Goal: Find specific page/section: Find specific page/section

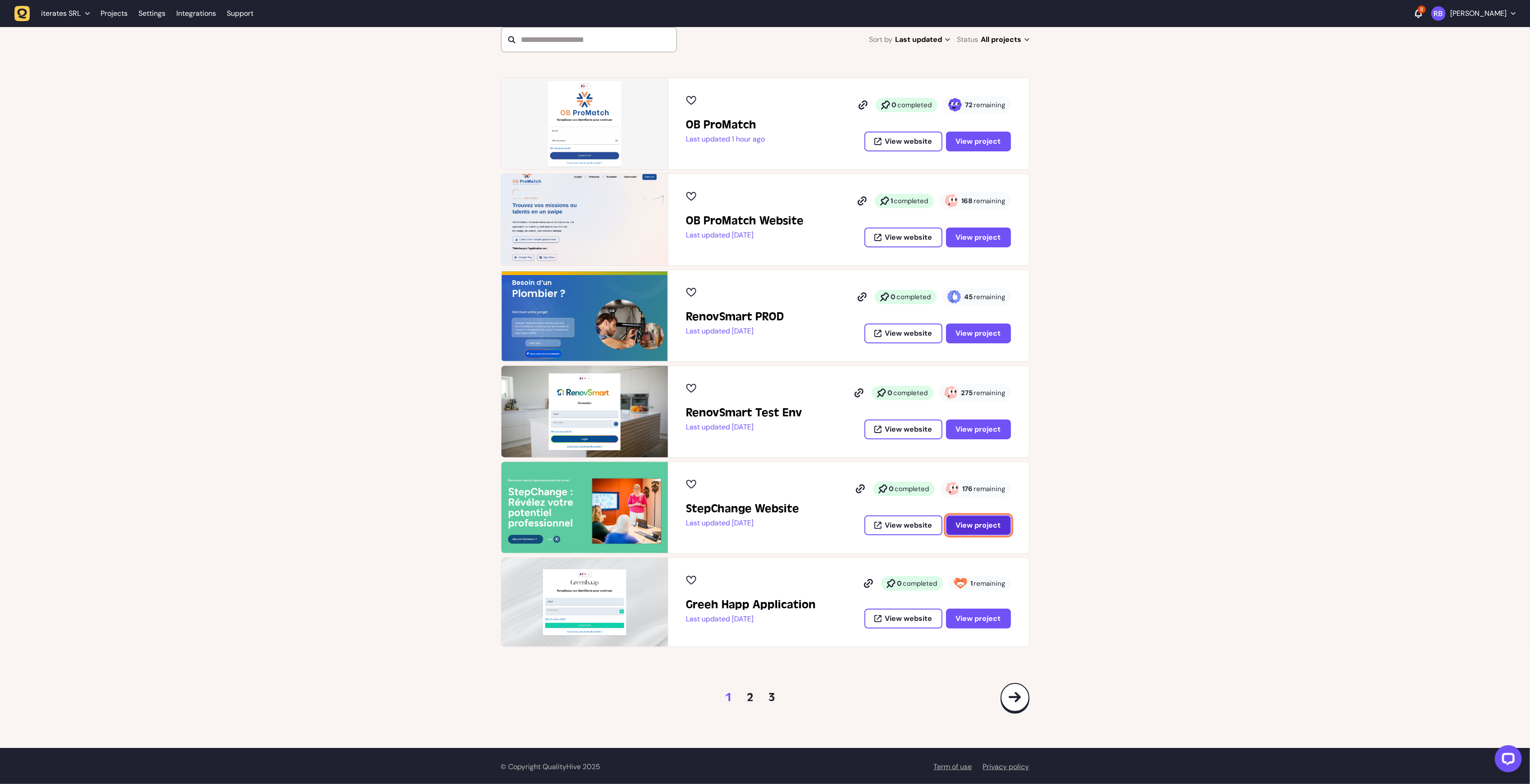
click at [961, 525] on span "View project" at bounding box center [978, 525] width 45 height 9
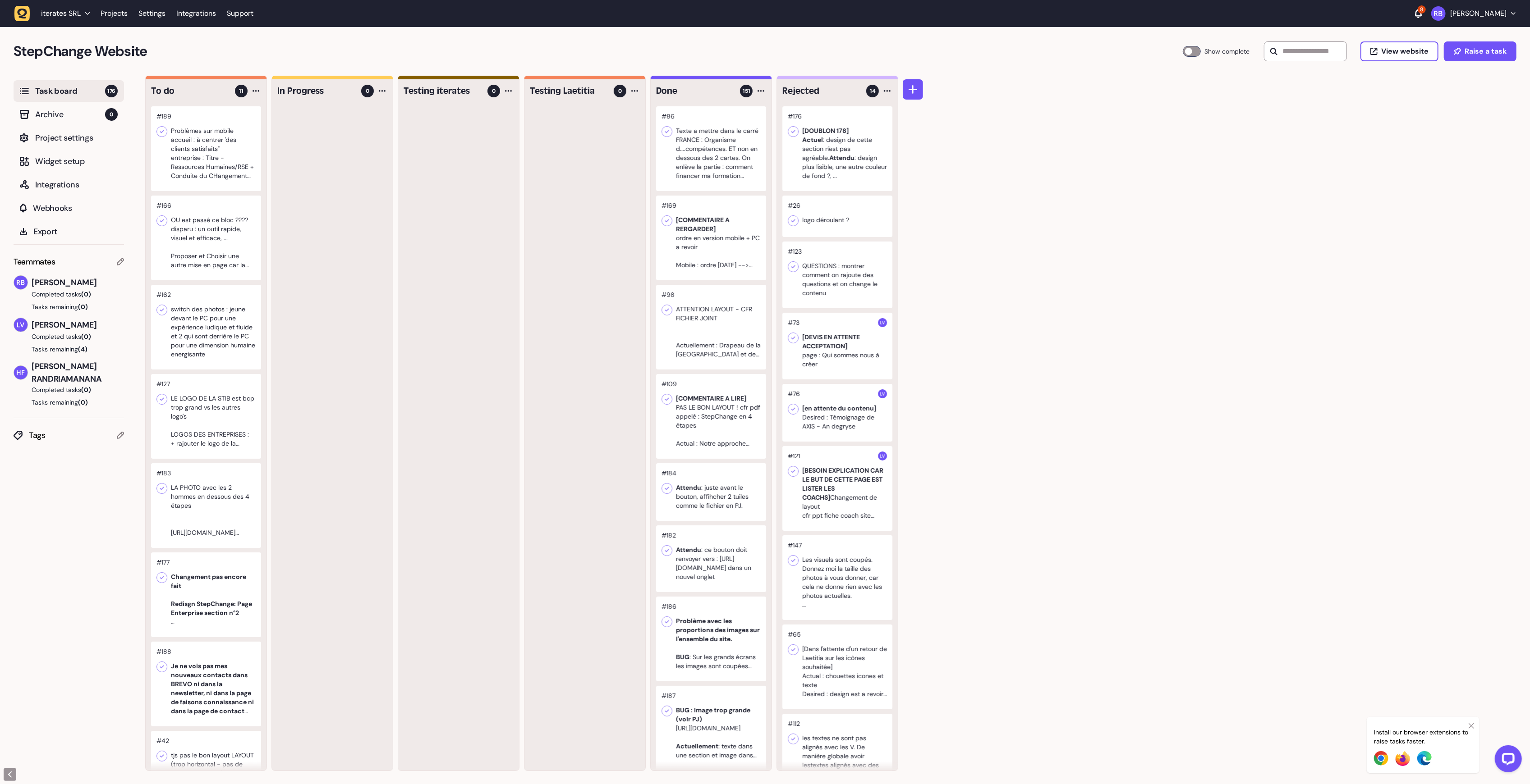
click at [245, 187] on div at bounding box center [206, 148] width 110 height 85
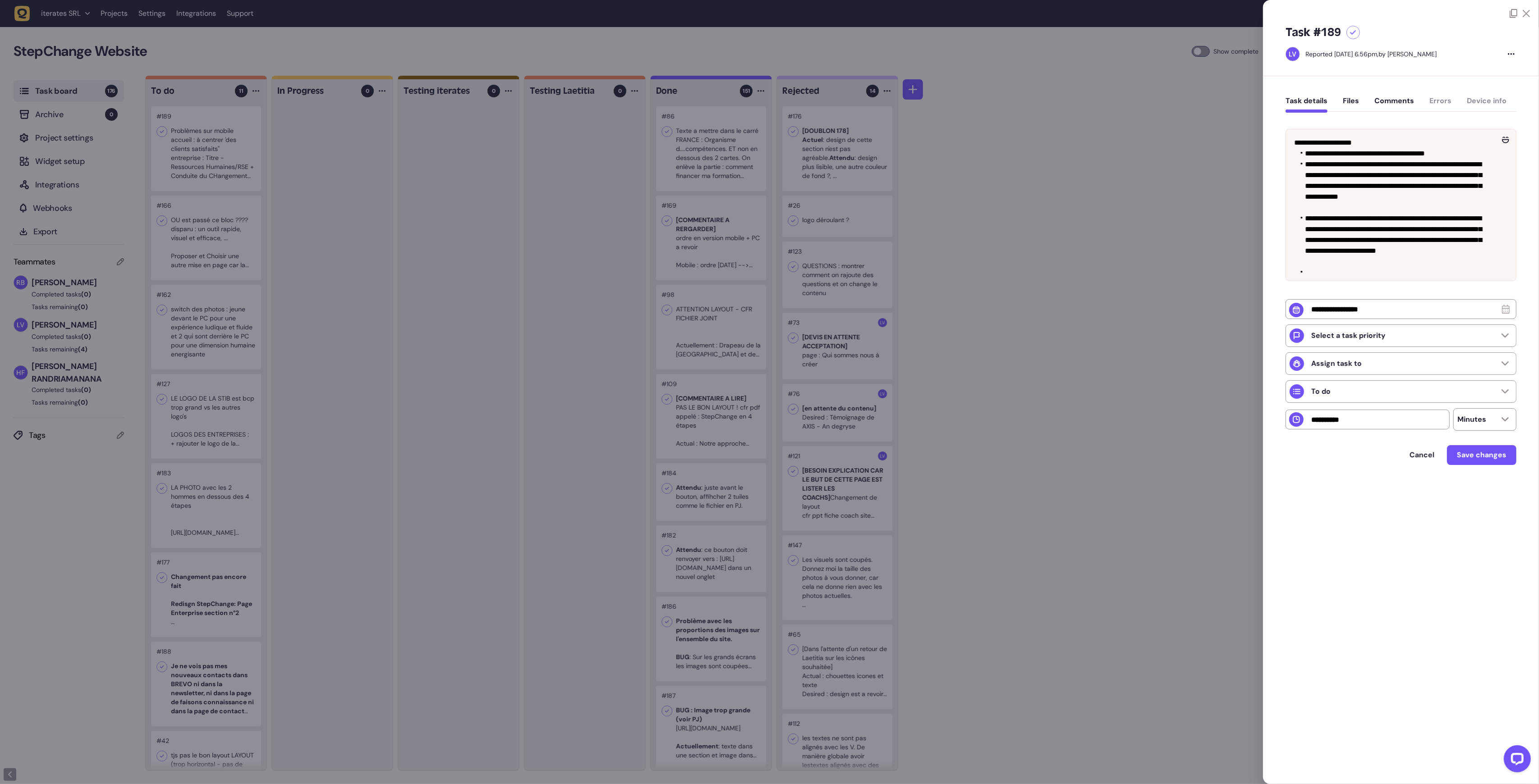
click at [1391, 107] on button "Comments" at bounding box center [1394, 104] width 40 height 16
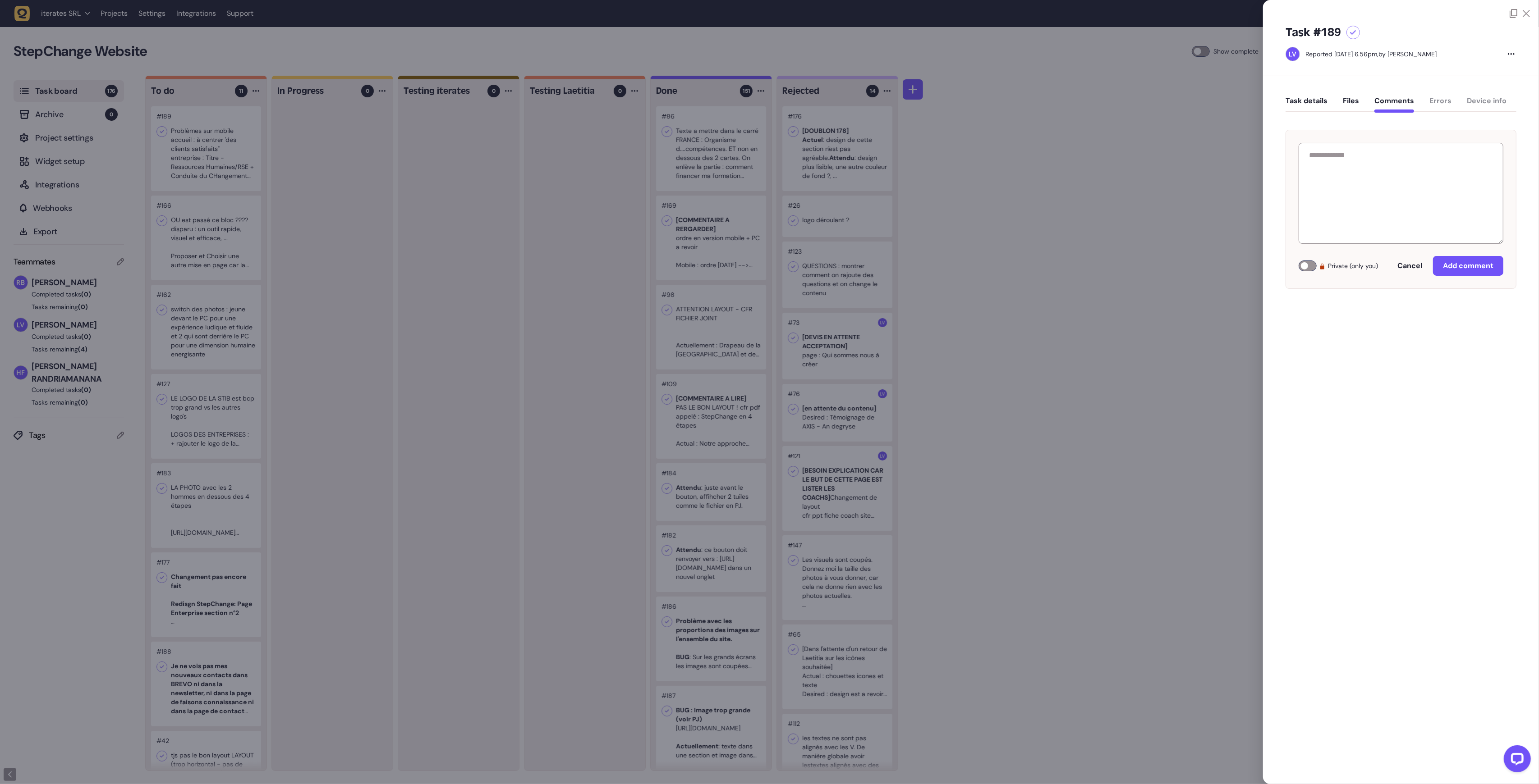
click at [1297, 98] on button "Task details" at bounding box center [1307, 104] width 42 height 16
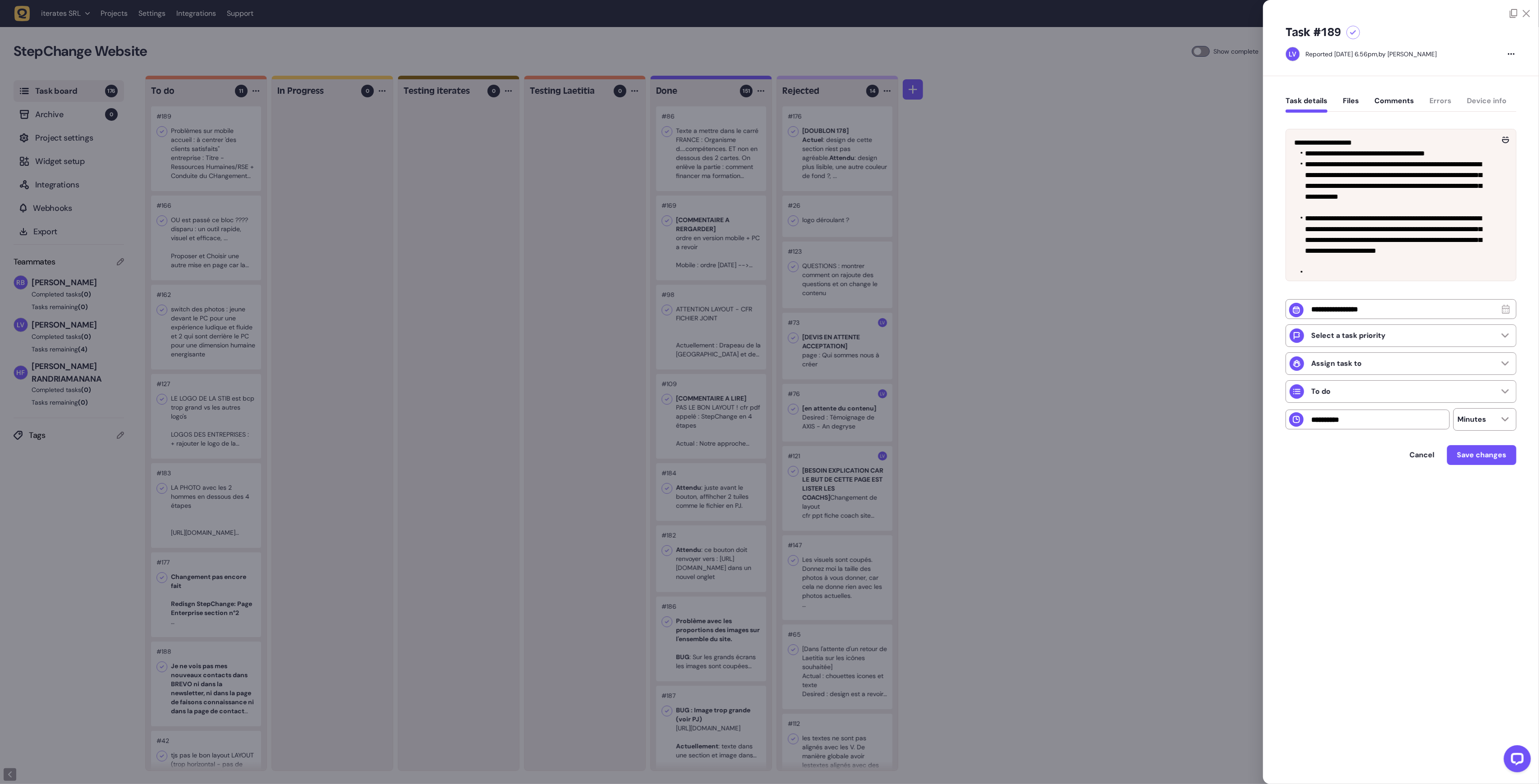
click at [309, 377] on div at bounding box center [770, 392] width 1539 height 784
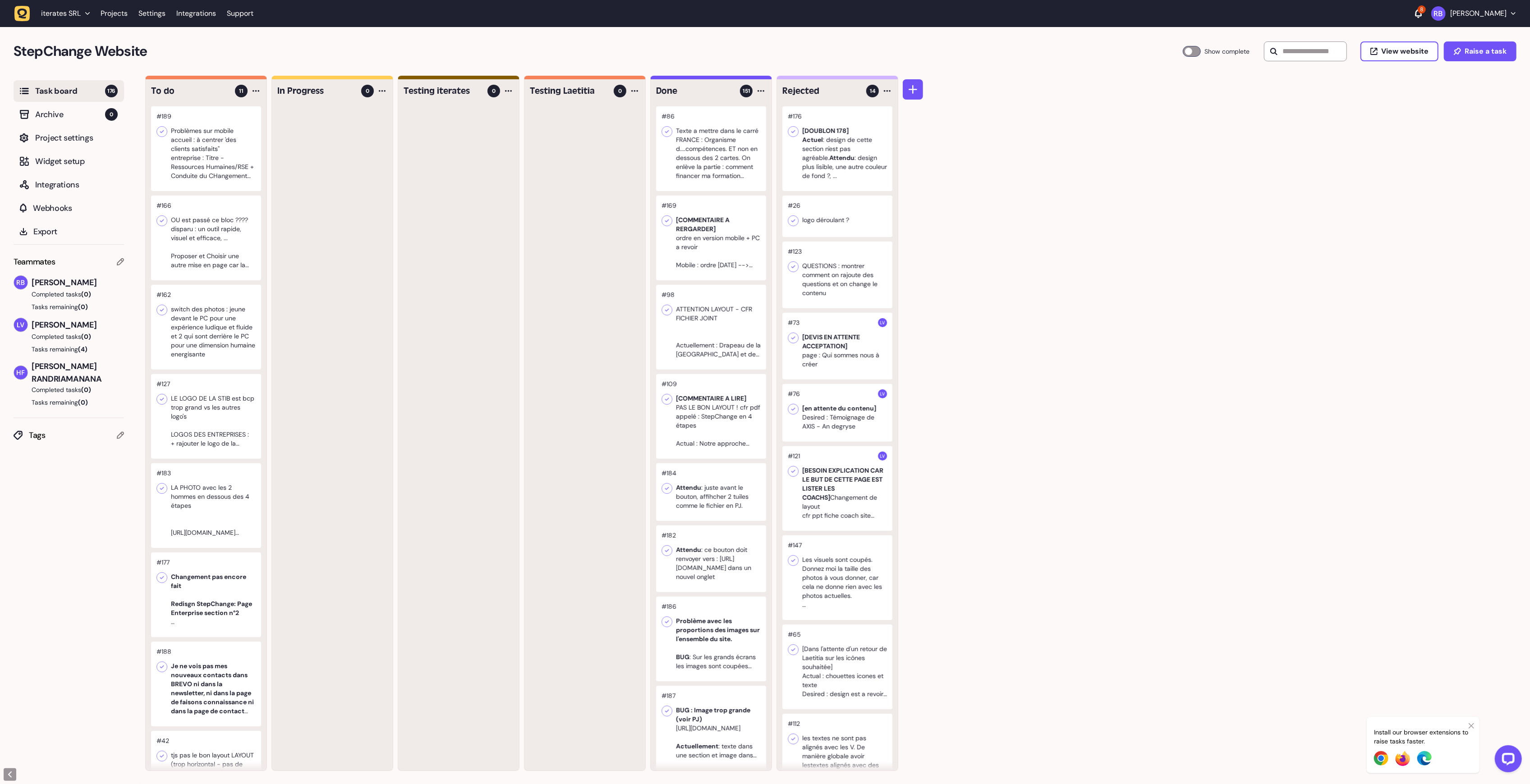
click at [230, 165] on div at bounding box center [206, 148] width 110 height 85
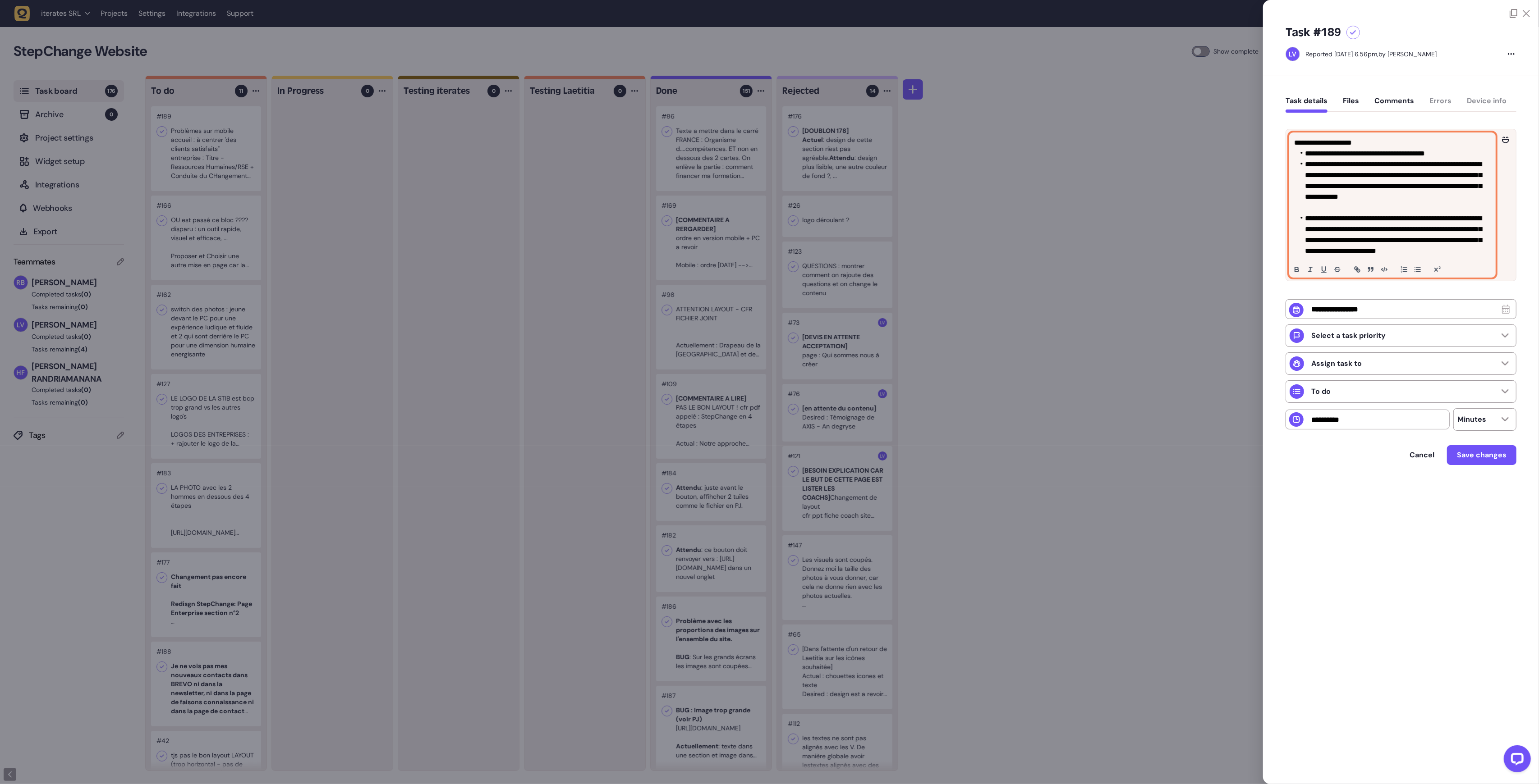
click at [1384, 159] on li "**********" at bounding box center [1396, 153] width 183 height 11
click at [1356, 167] on li "**********" at bounding box center [1396, 186] width 183 height 54
drag, startPoint x: 1324, startPoint y: 167, endPoint x: 1488, endPoint y: 215, distance: 170.9
click at [1488, 215] on ul "**********" at bounding box center [1393, 213] width 197 height 130
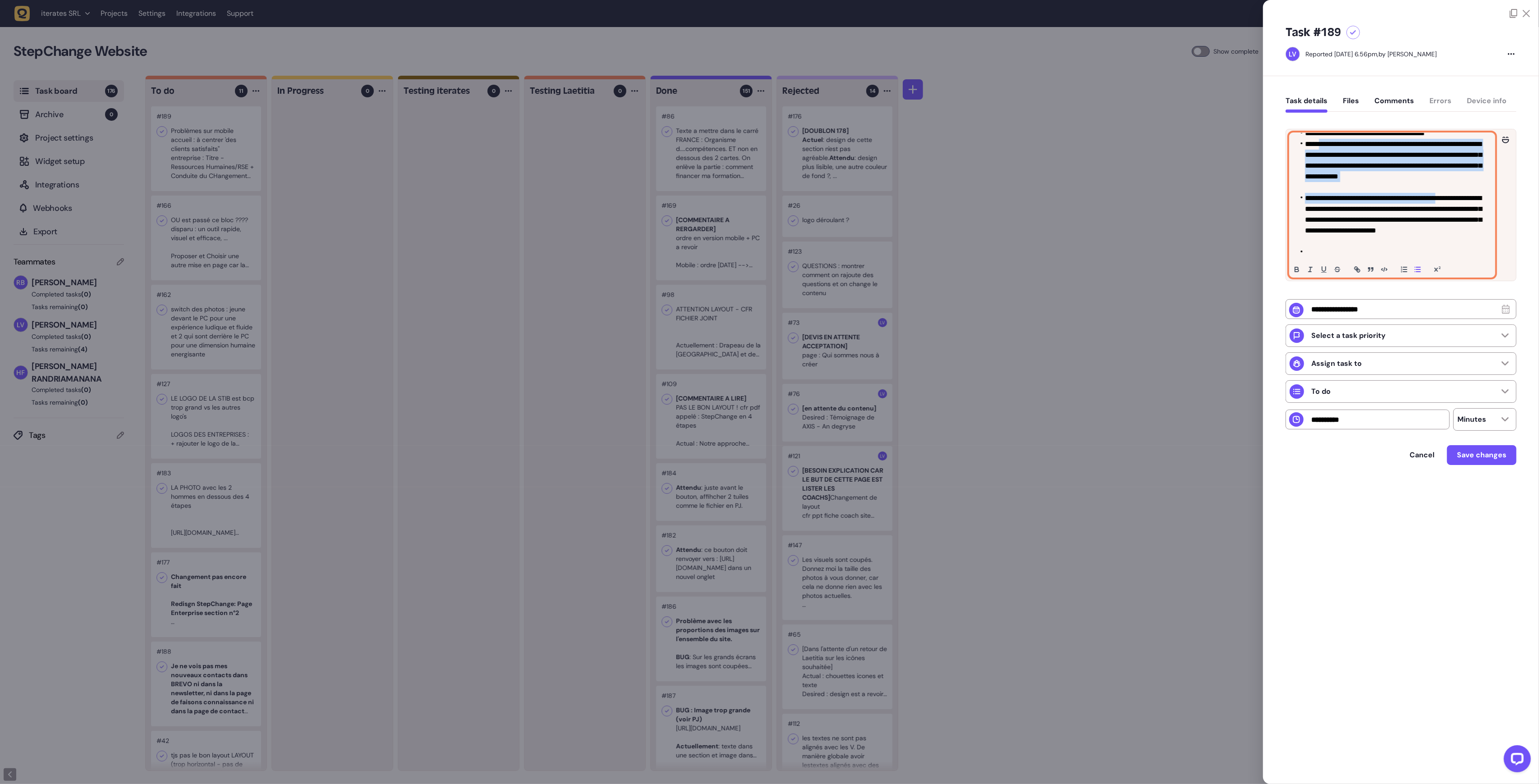
scroll to position [31, 0]
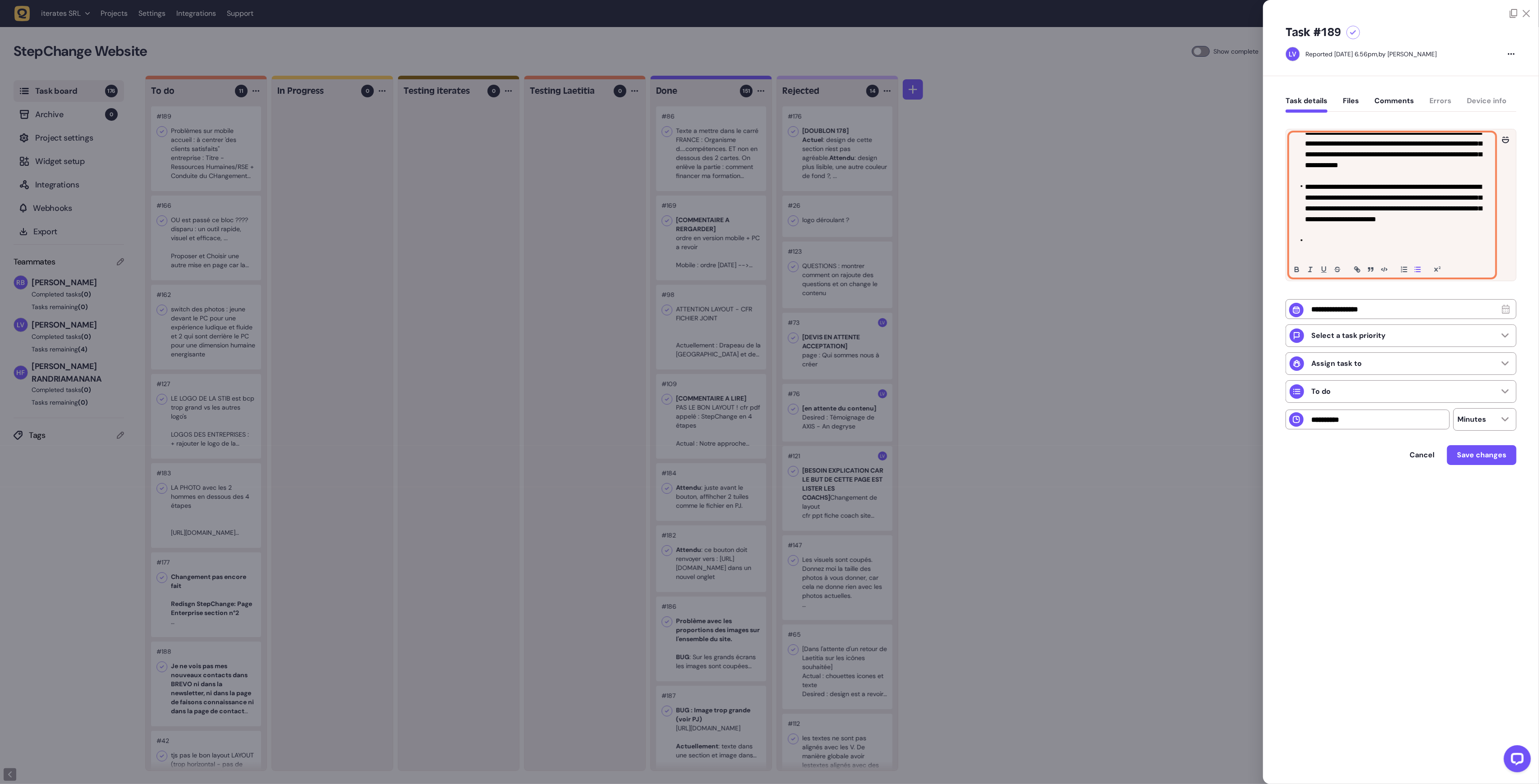
click at [1408, 200] on li "**********" at bounding box center [1396, 209] width 183 height 54
drag, startPoint x: 1330, startPoint y: 190, endPoint x: 1479, endPoint y: 233, distance: 155.1
click at [1479, 233] on li "**********" at bounding box center [1396, 209] width 183 height 54
click at [1443, 247] on p at bounding box center [1392, 252] width 196 height 11
click at [1413, 247] on p at bounding box center [1392, 252] width 196 height 11
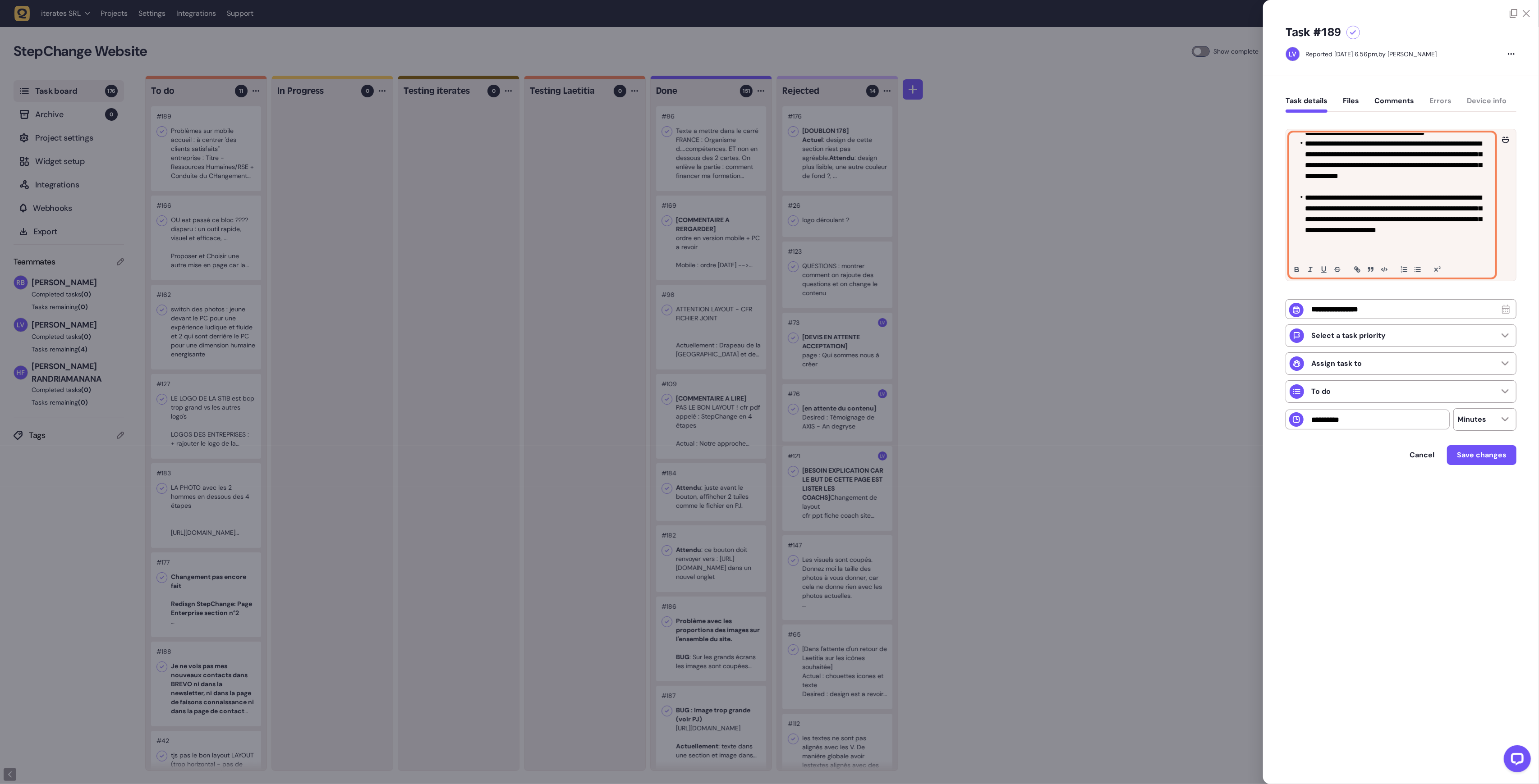
scroll to position [10, 0]
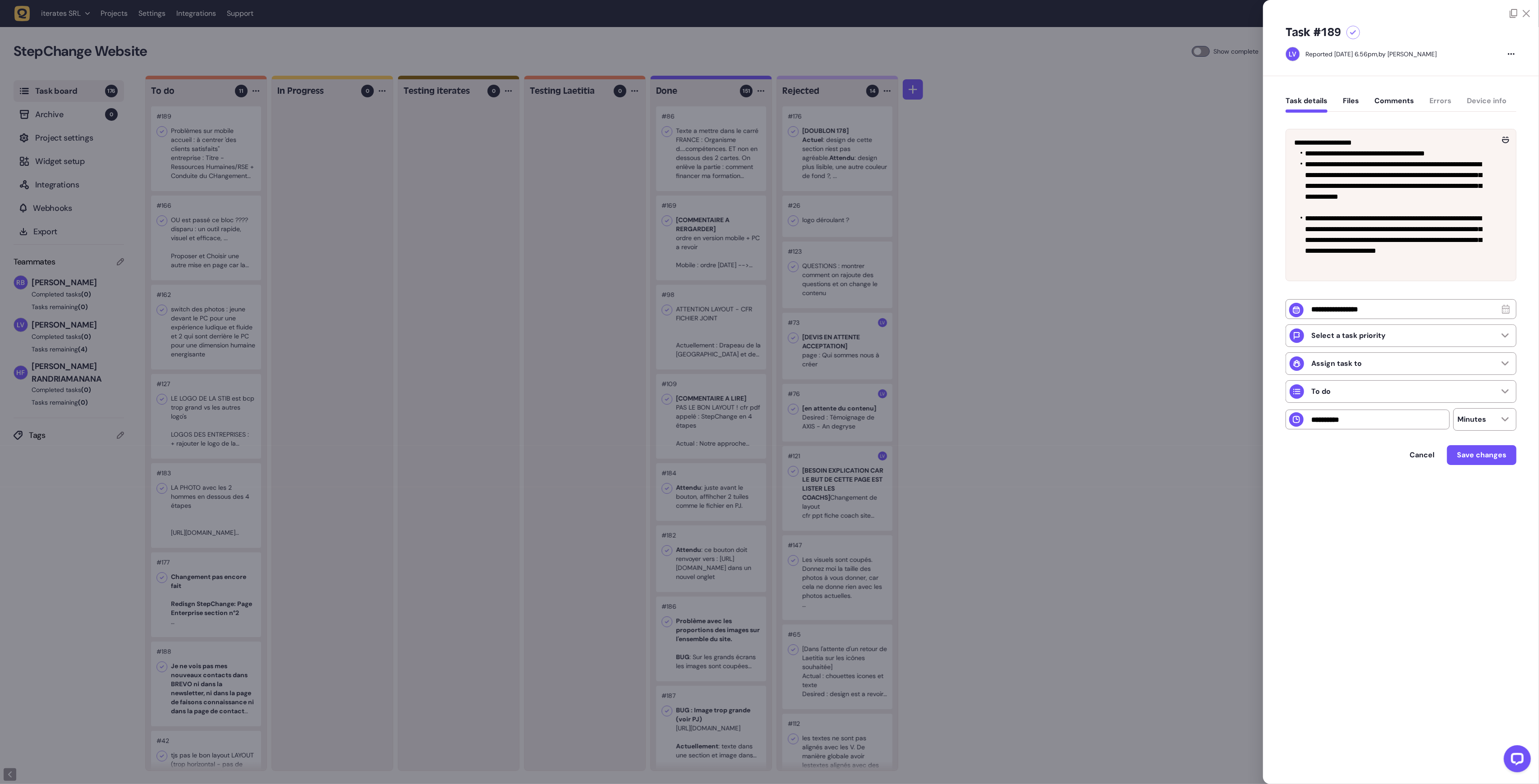
click at [1142, 312] on div at bounding box center [770, 392] width 1539 height 784
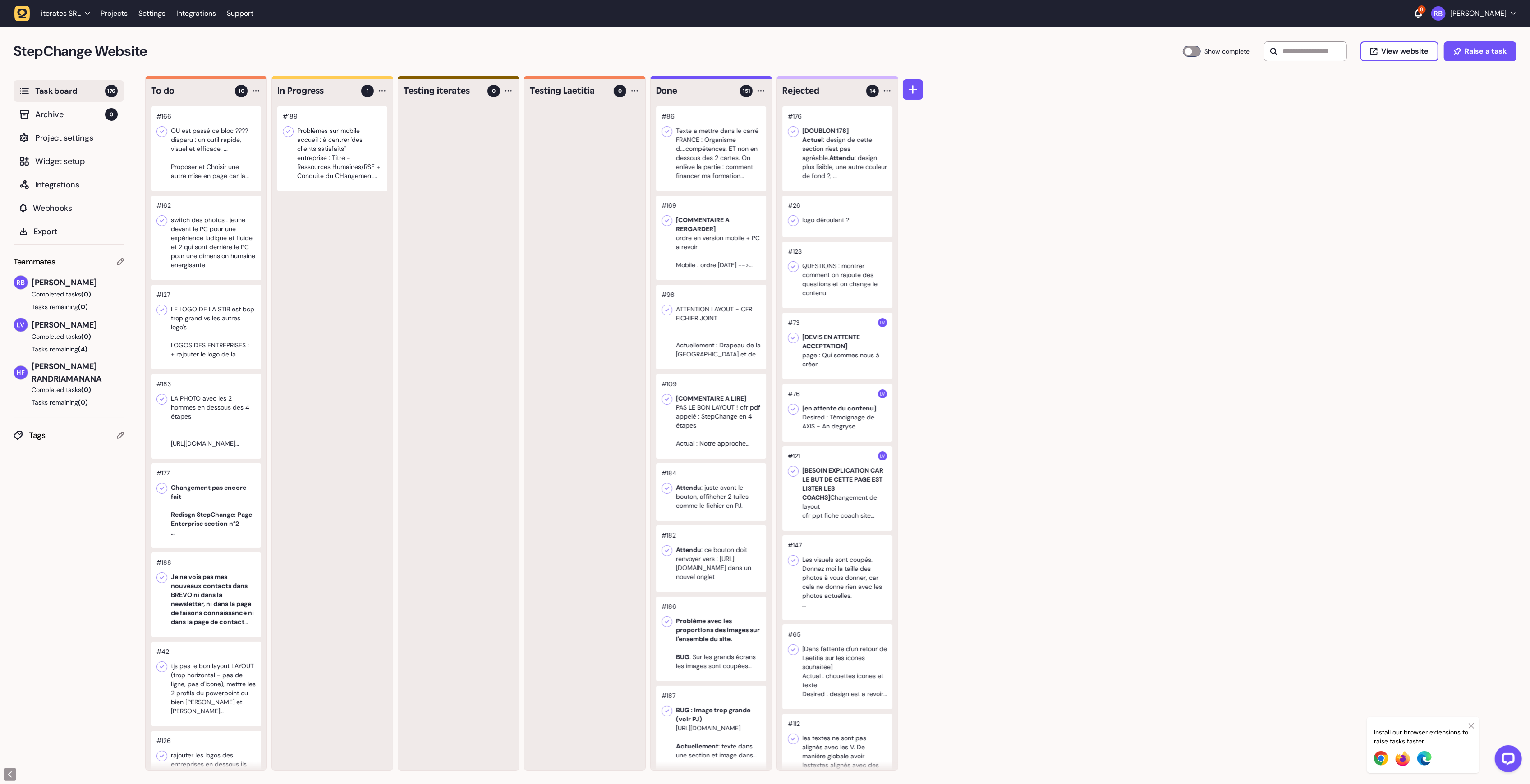
click at [218, 154] on div at bounding box center [206, 148] width 110 height 85
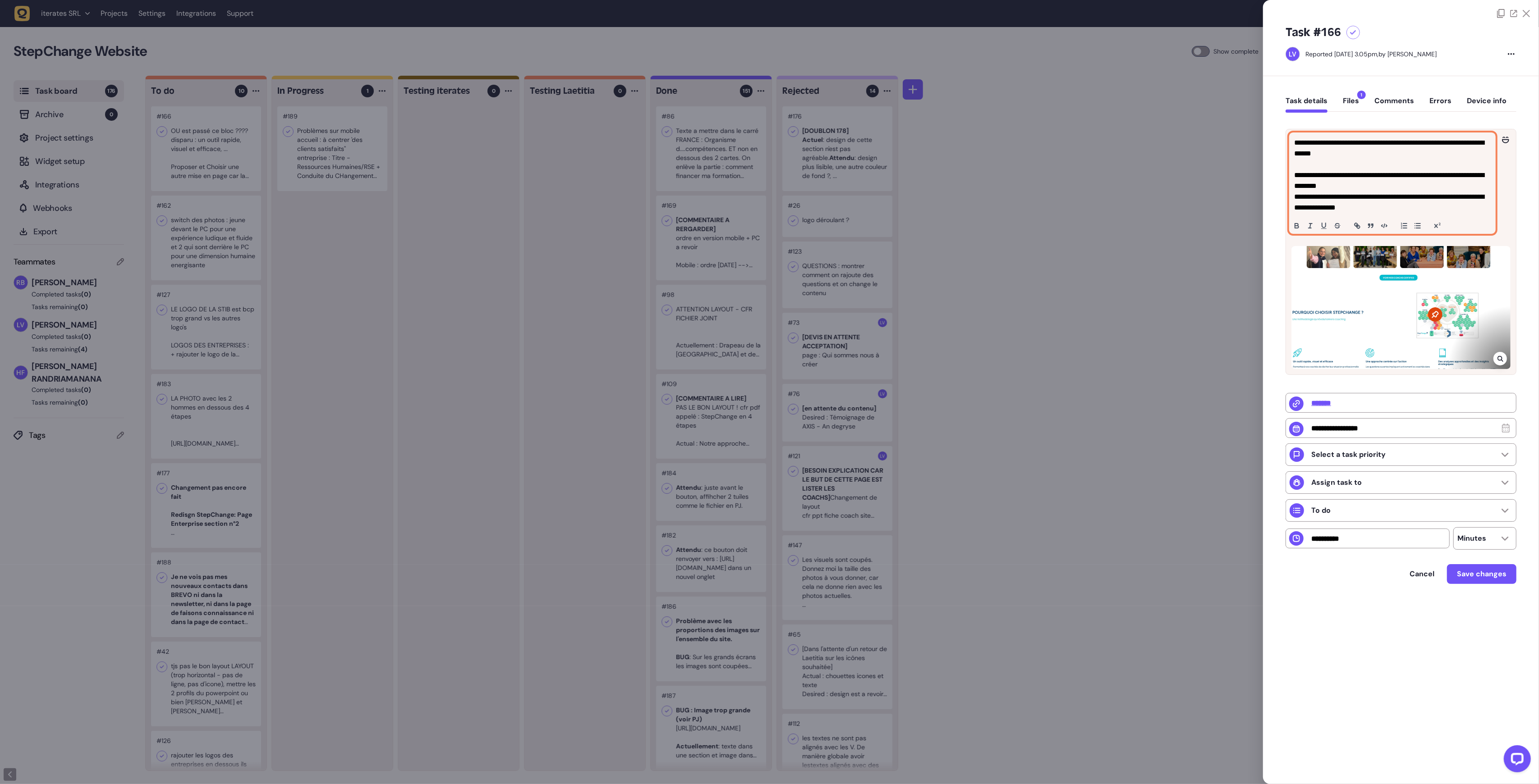
click at [1347, 150] on p "**********" at bounding box center [1392, 148] width 196 height 21
drag, startPoint x: 1307, startPoint y: 177, endPoint x: 1471, endPoint y: 208, distance: 166.9
click at [1471, 208] on div "**********" at bounding box center [1393, 183] width 205 height 100
click at [1351, 98] on button "Files 1" at bounding box center [1351, 104] width 16 height 16
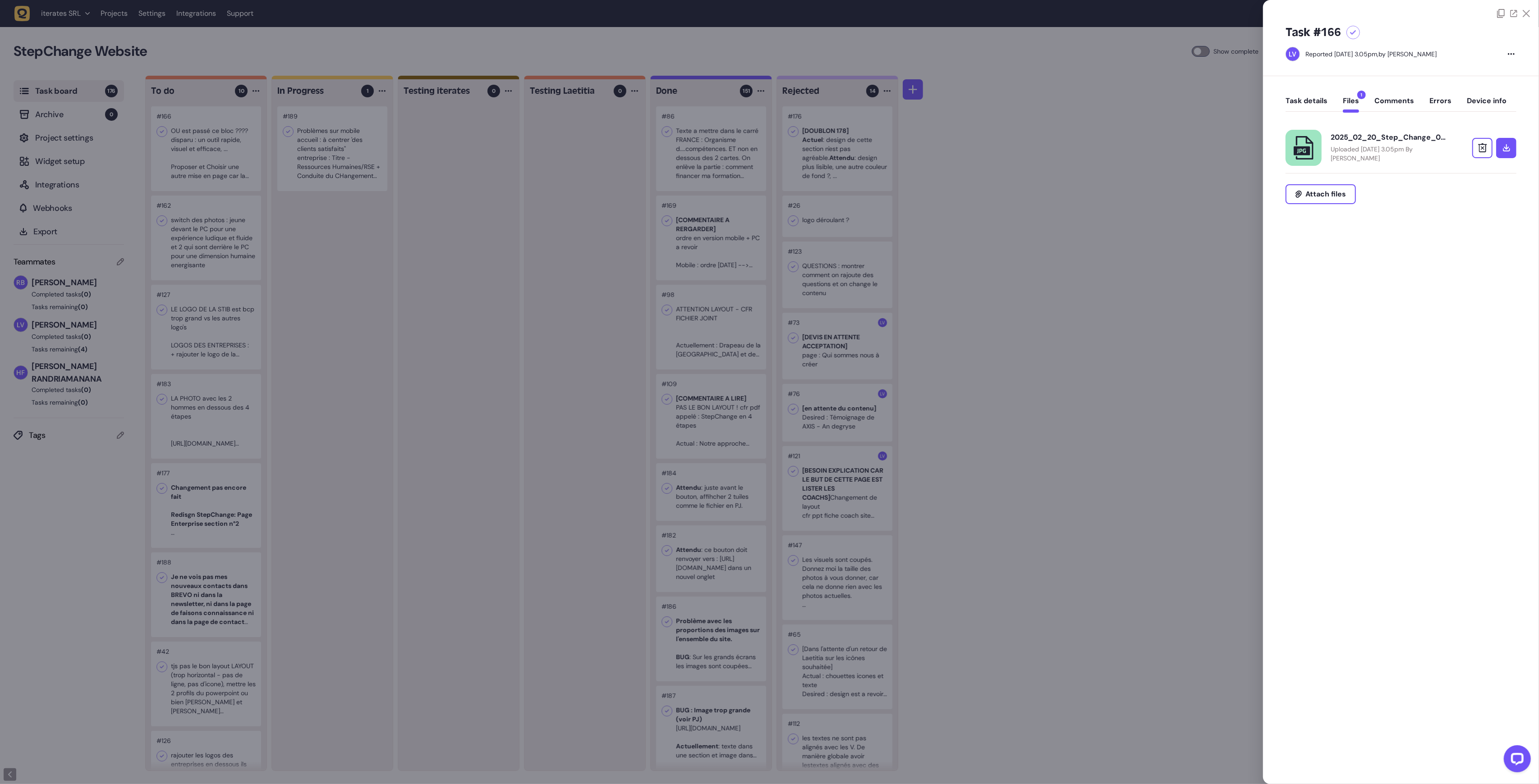
click at [1319, 103] on button "Task details" at bounding box center [1307, 104] width 42 height 16
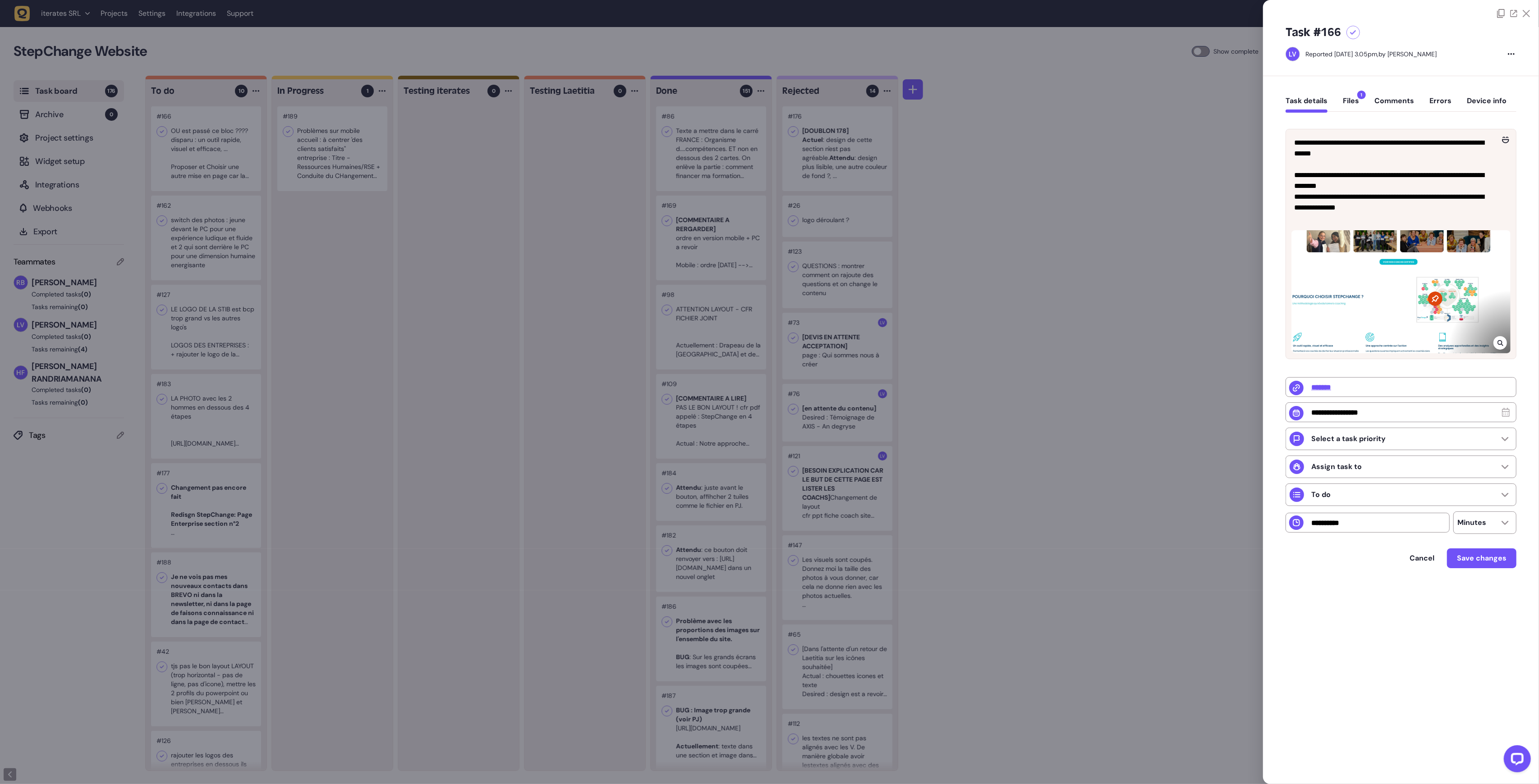
click at [320, 269] on div at bounding box center [770, 392] width 1539 height 784
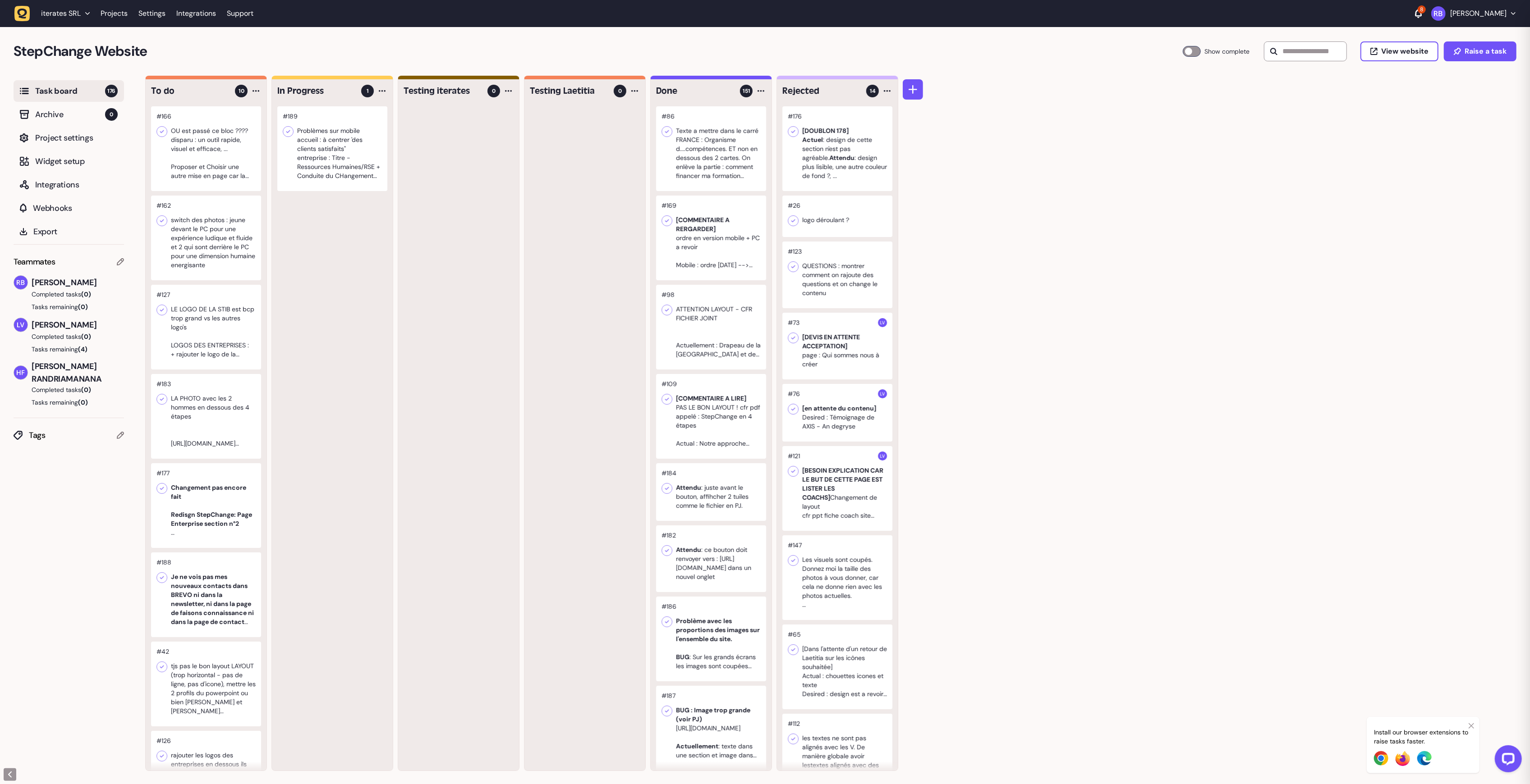
click at [258, 158] on div at bounding box center [206, 148] width 110 height 85
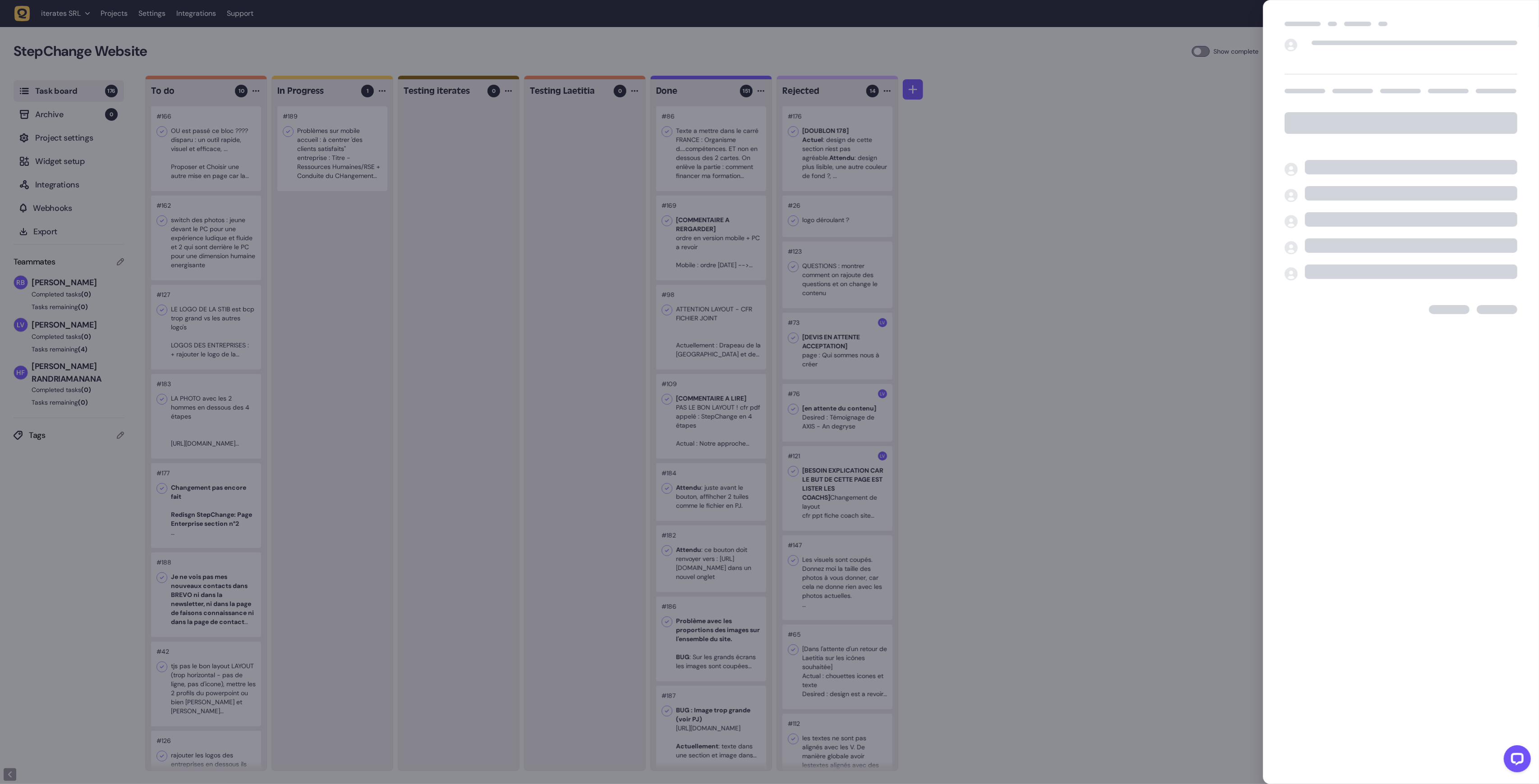
click at [215, 166] on div at bounding box center [770, 392] width 1539 height 784
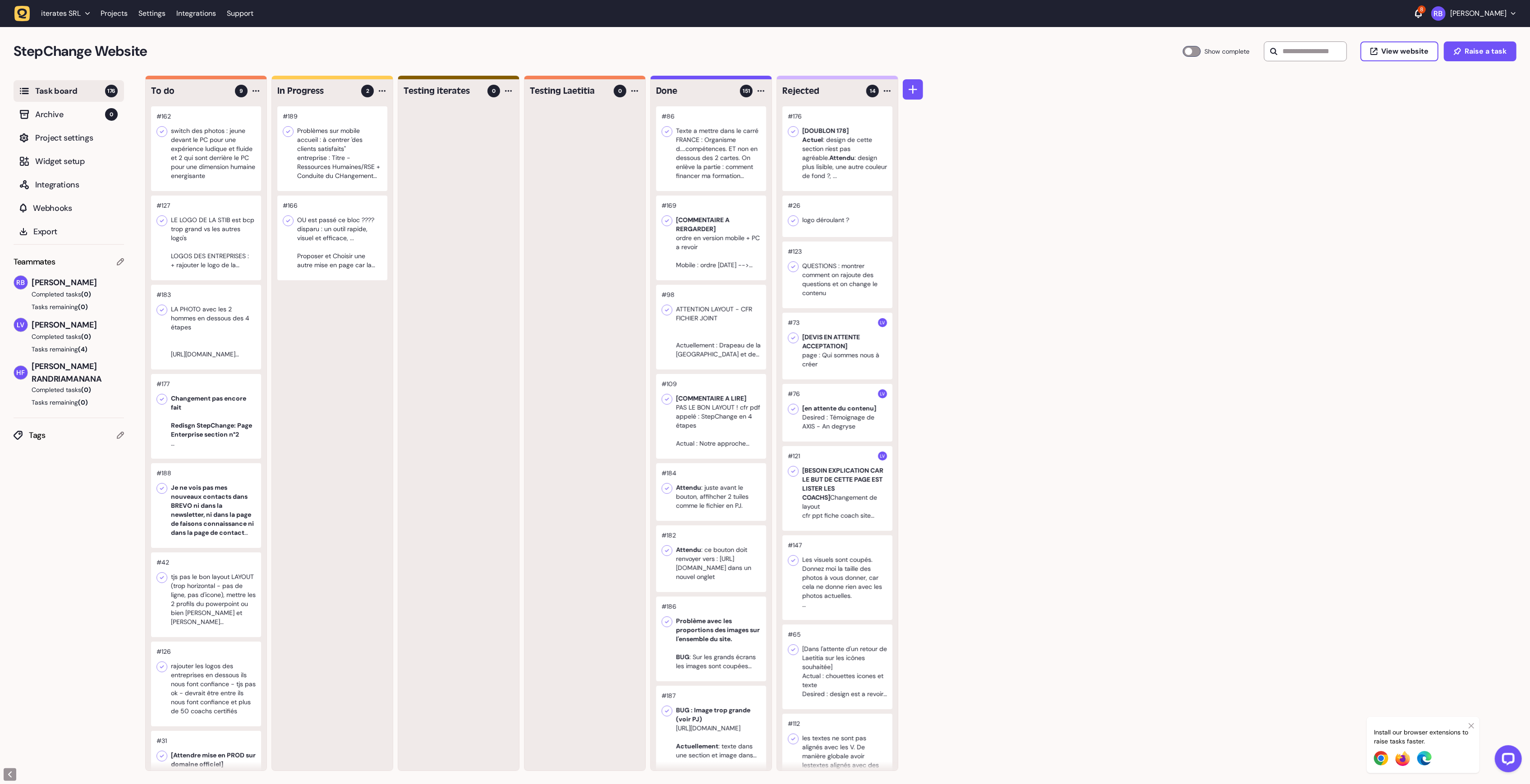
click at [218, 144] on div at bounding box center [206, 148] width 110 height 85
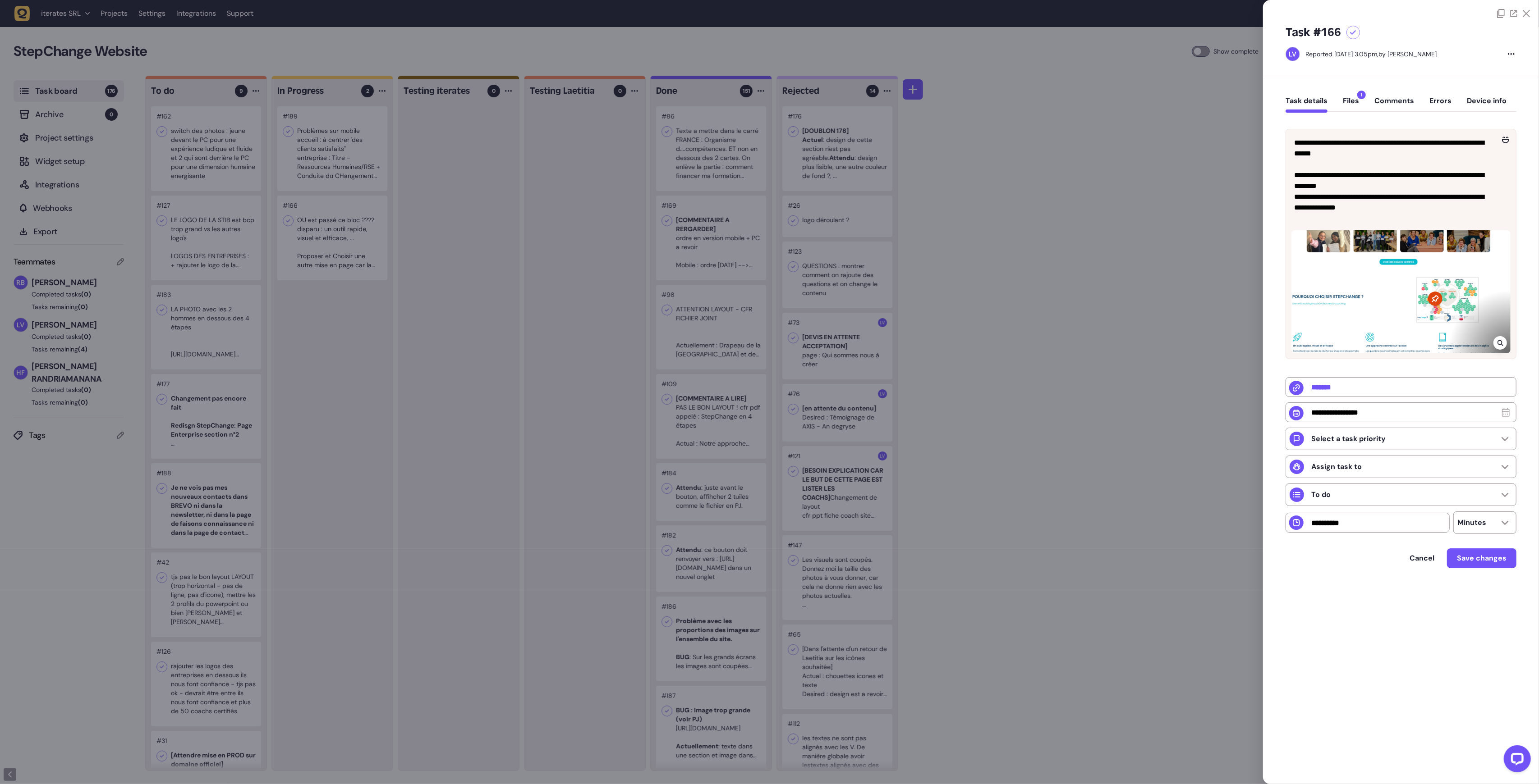
type input "**********"
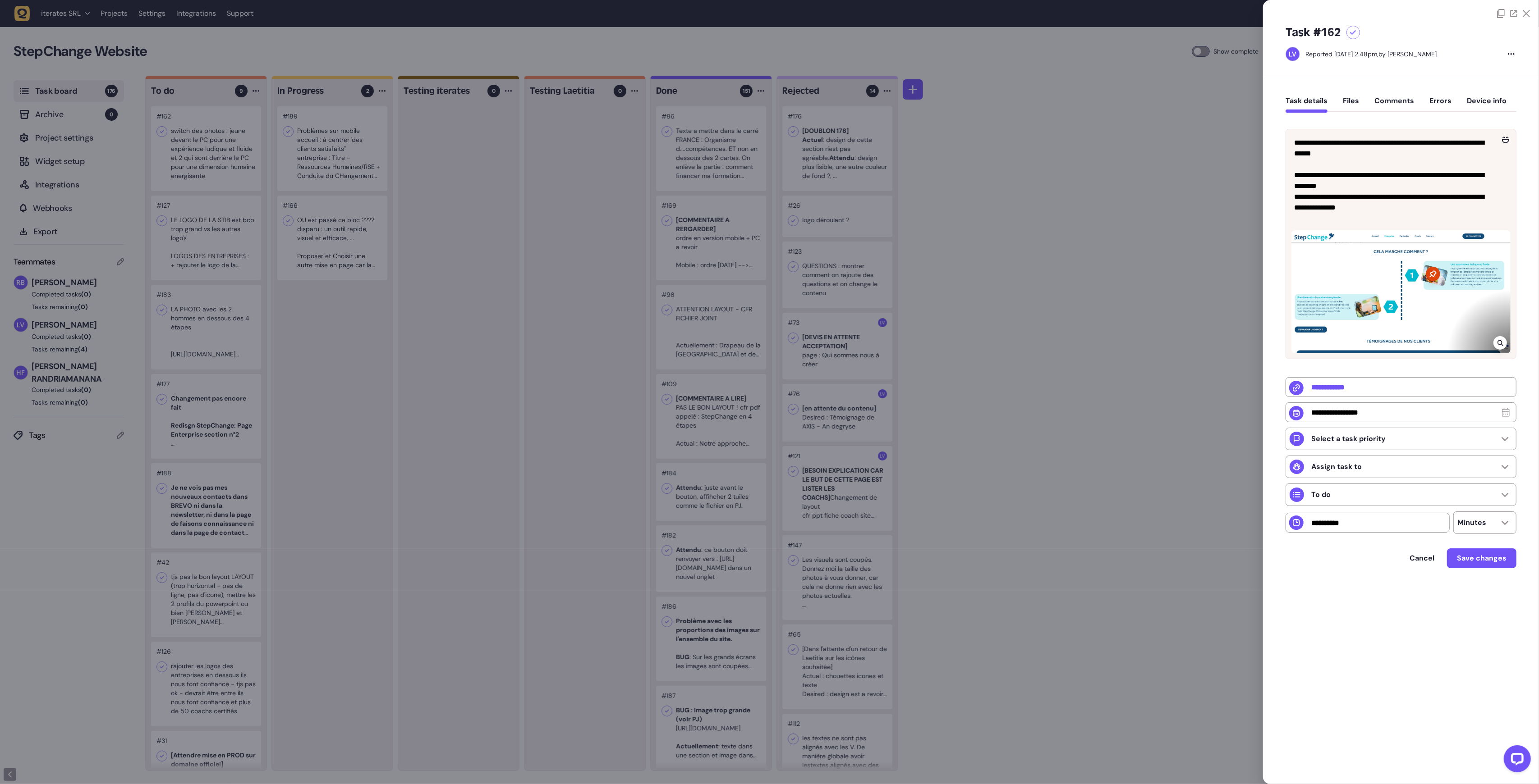
click at [355, 236] on div at bounding box center [770, 392] width 1539 height 784
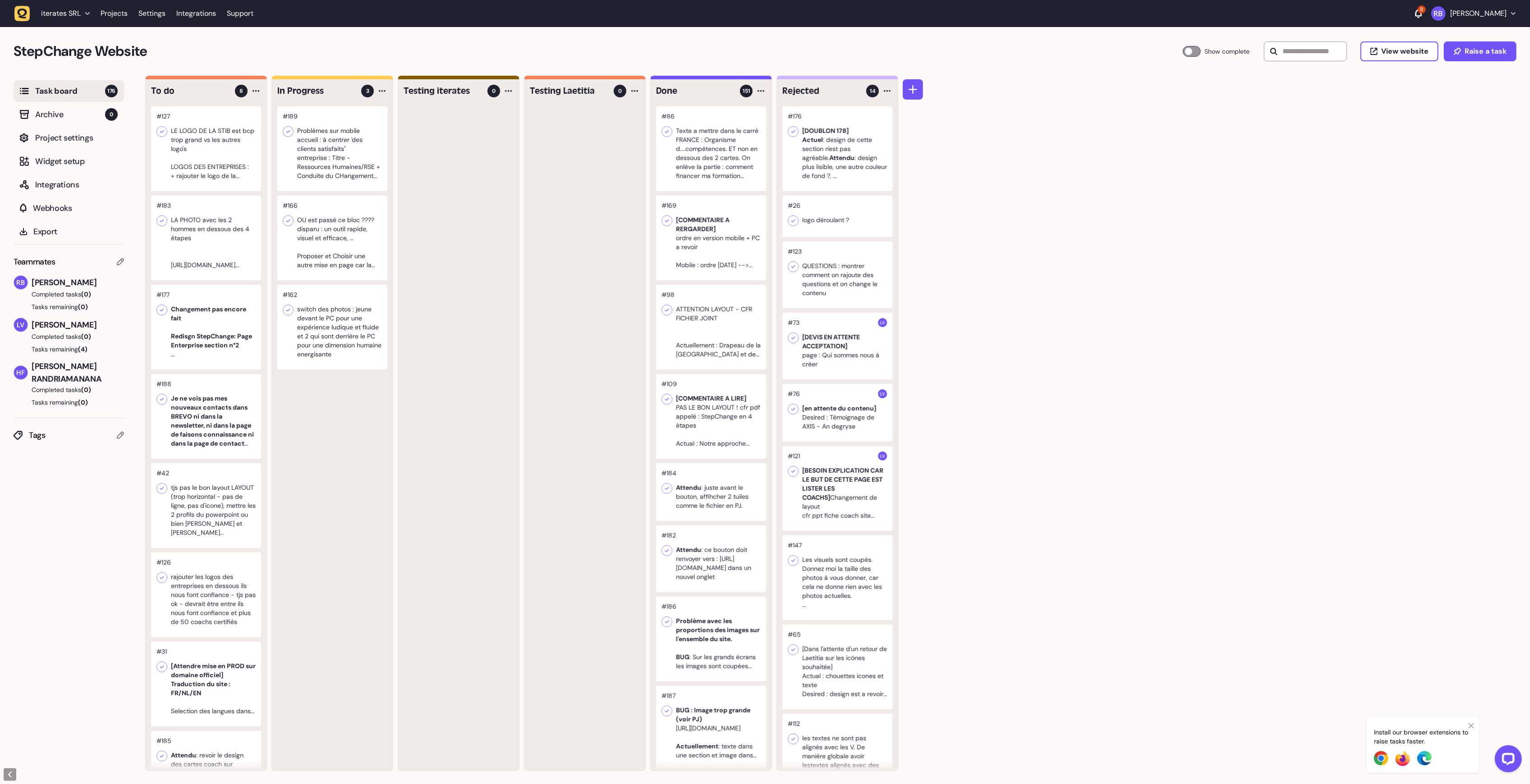
click at [246, 161] on div at bounding box center [206, 148] width 110 height 85
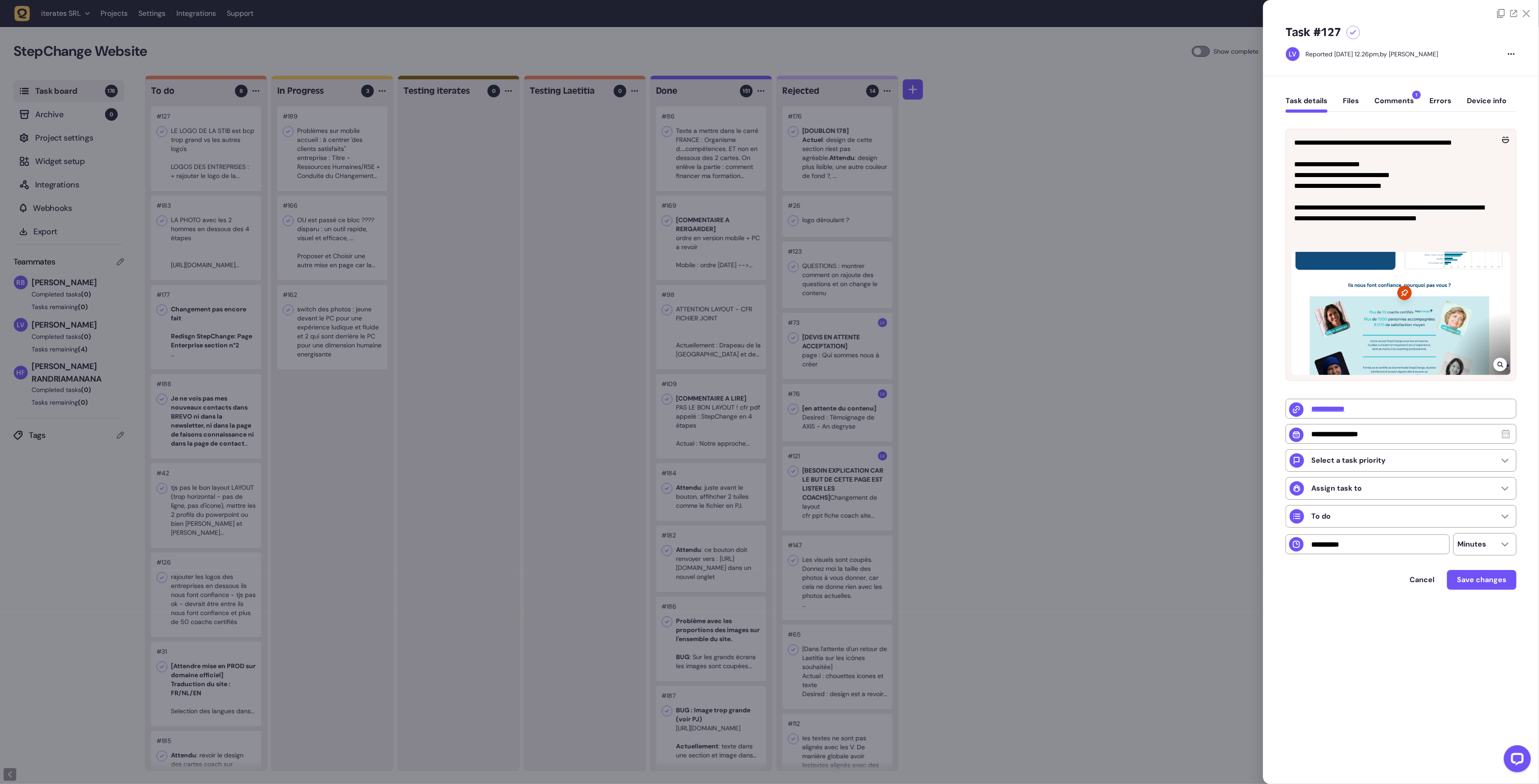
click at [242, 181] on div at bounding box center [770, 392] width 1539 height 784
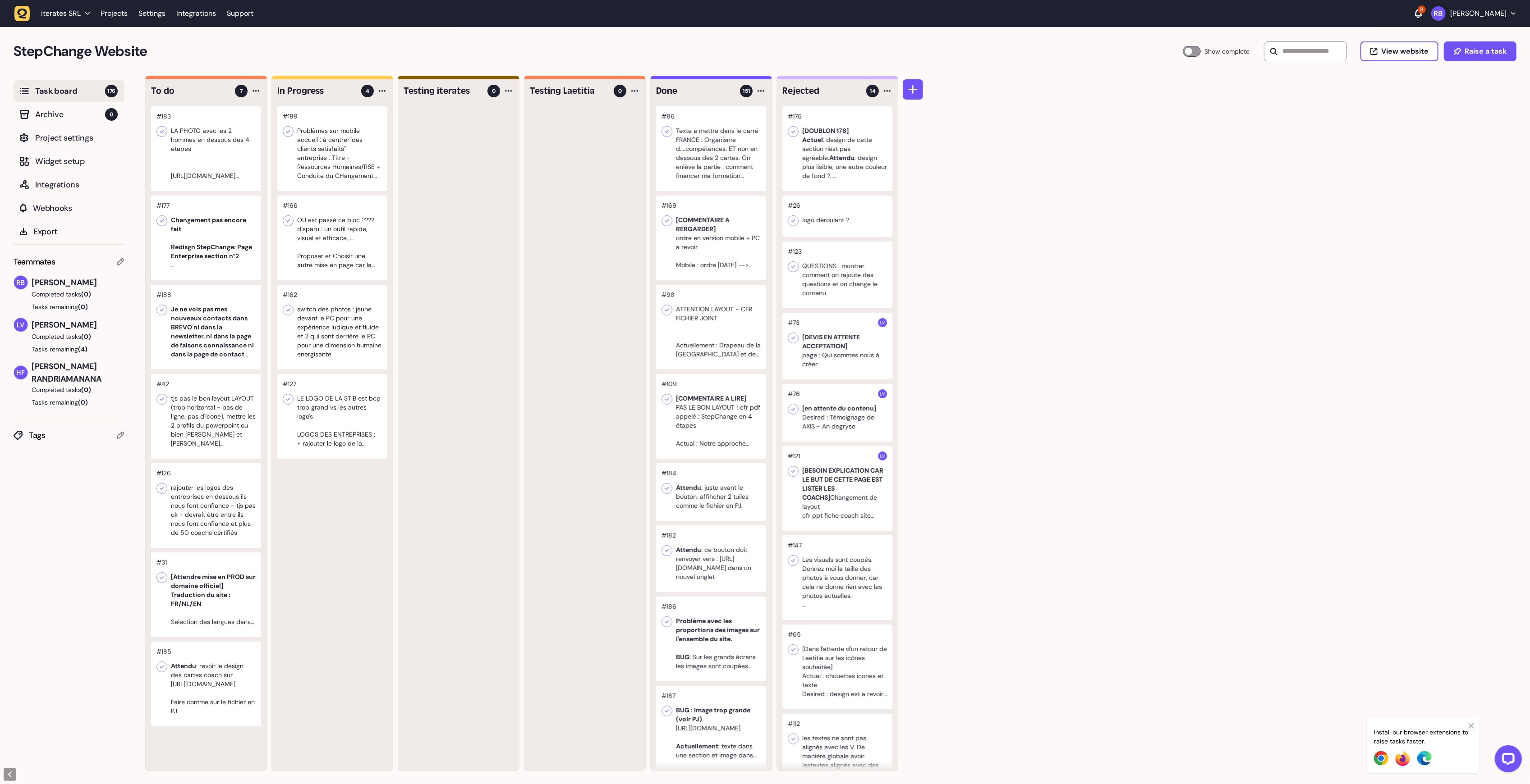
click at [192, 152] on div at bounding box center [206, 148] width 110 height 85
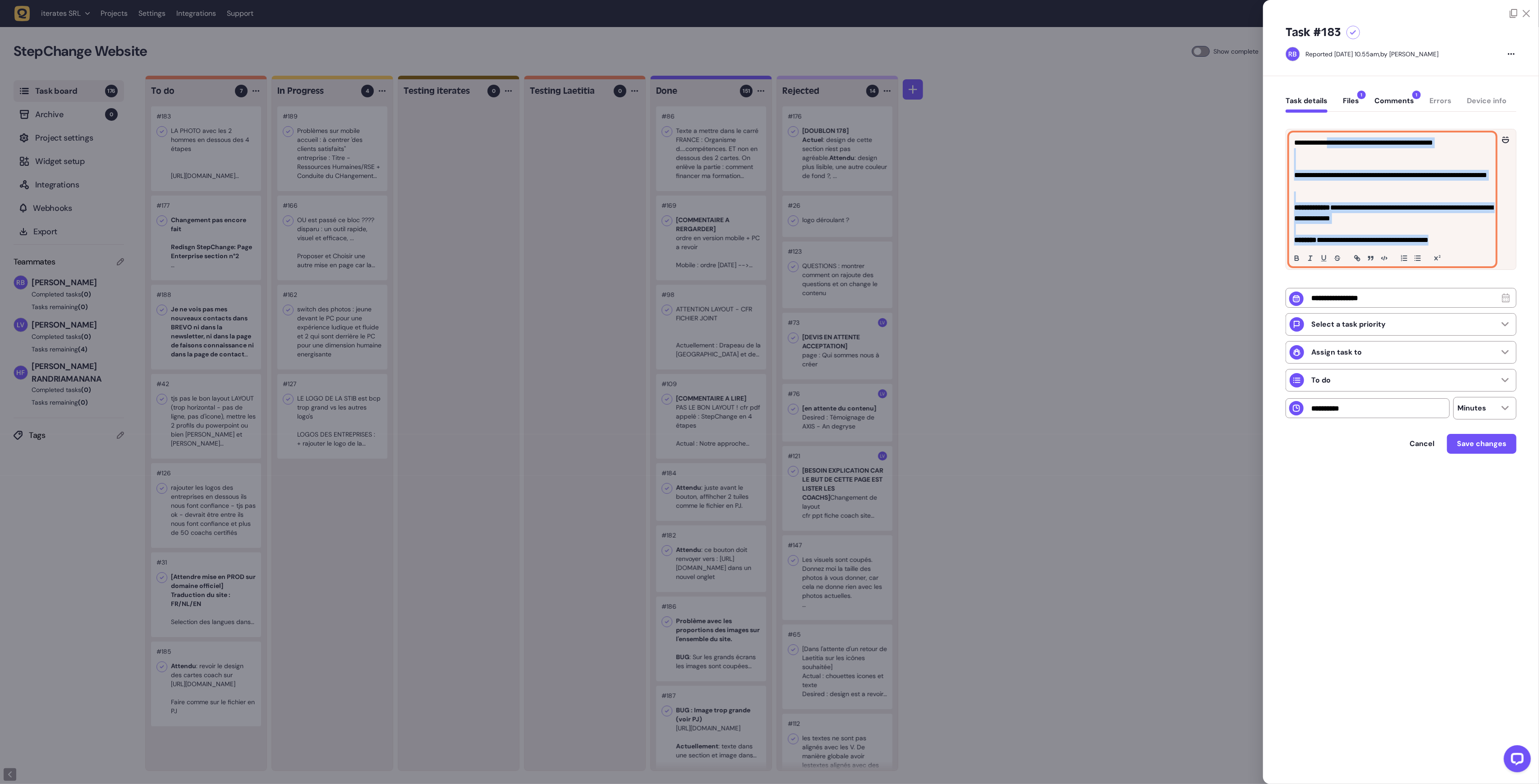
drag, startPoint x: 1341, startPoint y: 143, endPoint x: 1469, endPoint y: 241, distance: 161.2
click at [1469, 241] on div "**********" at bounding box center [1393, 200] width 205 height 133
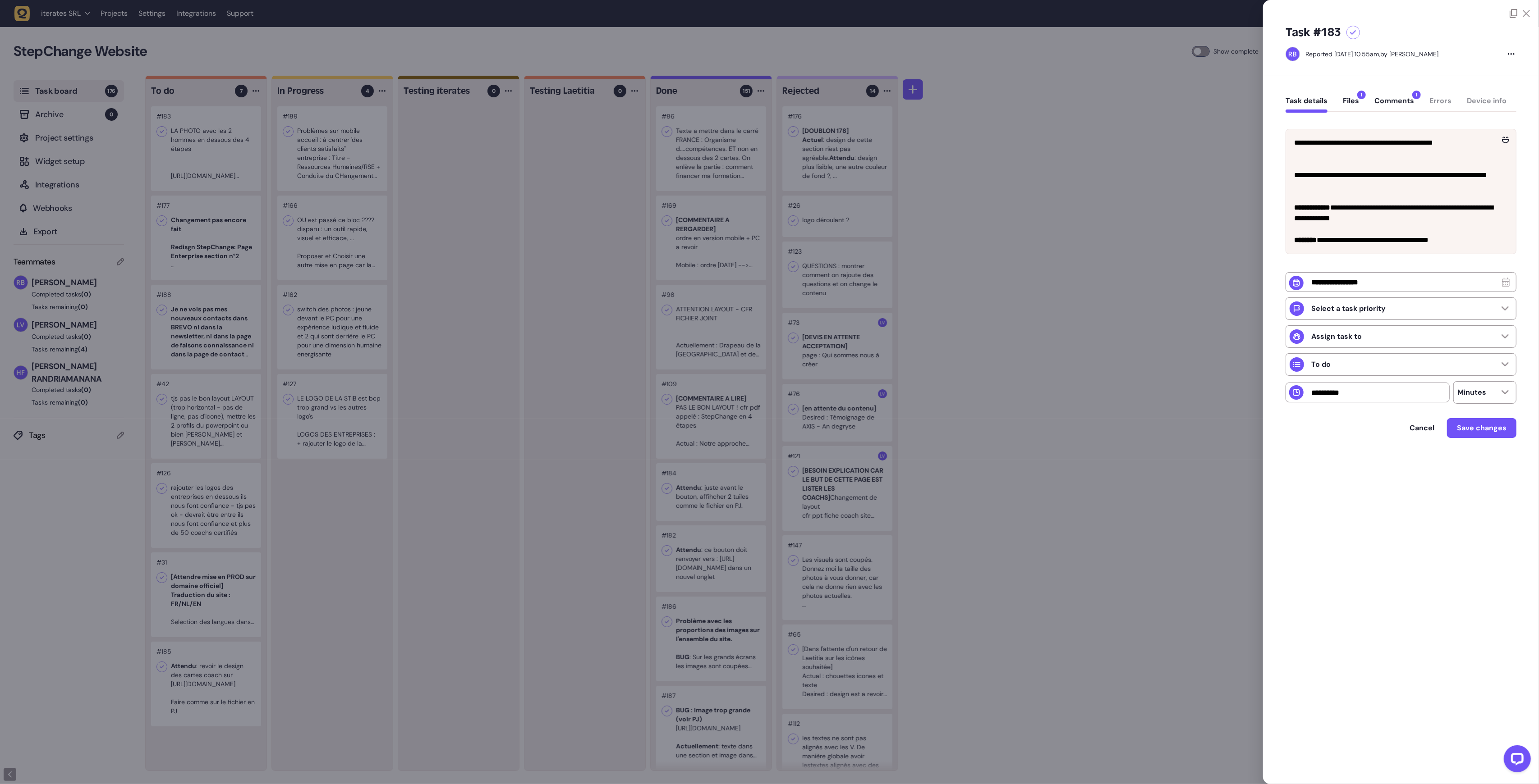
click at [131, 134] on div at bounding box center [770, 392] width 1539 height 784
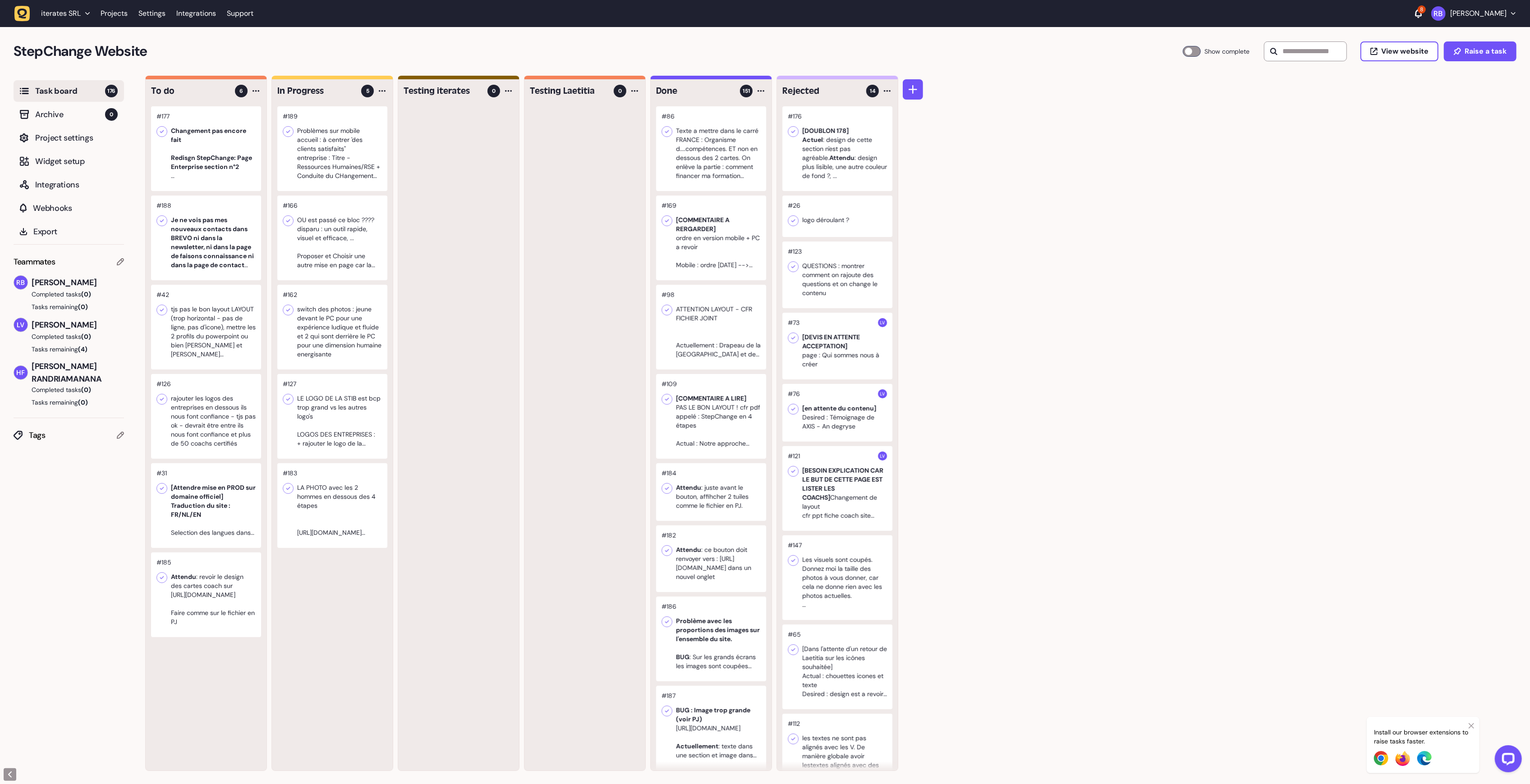
click at [202, 125] on div at bounding box center [206, 148] width 110 height 85
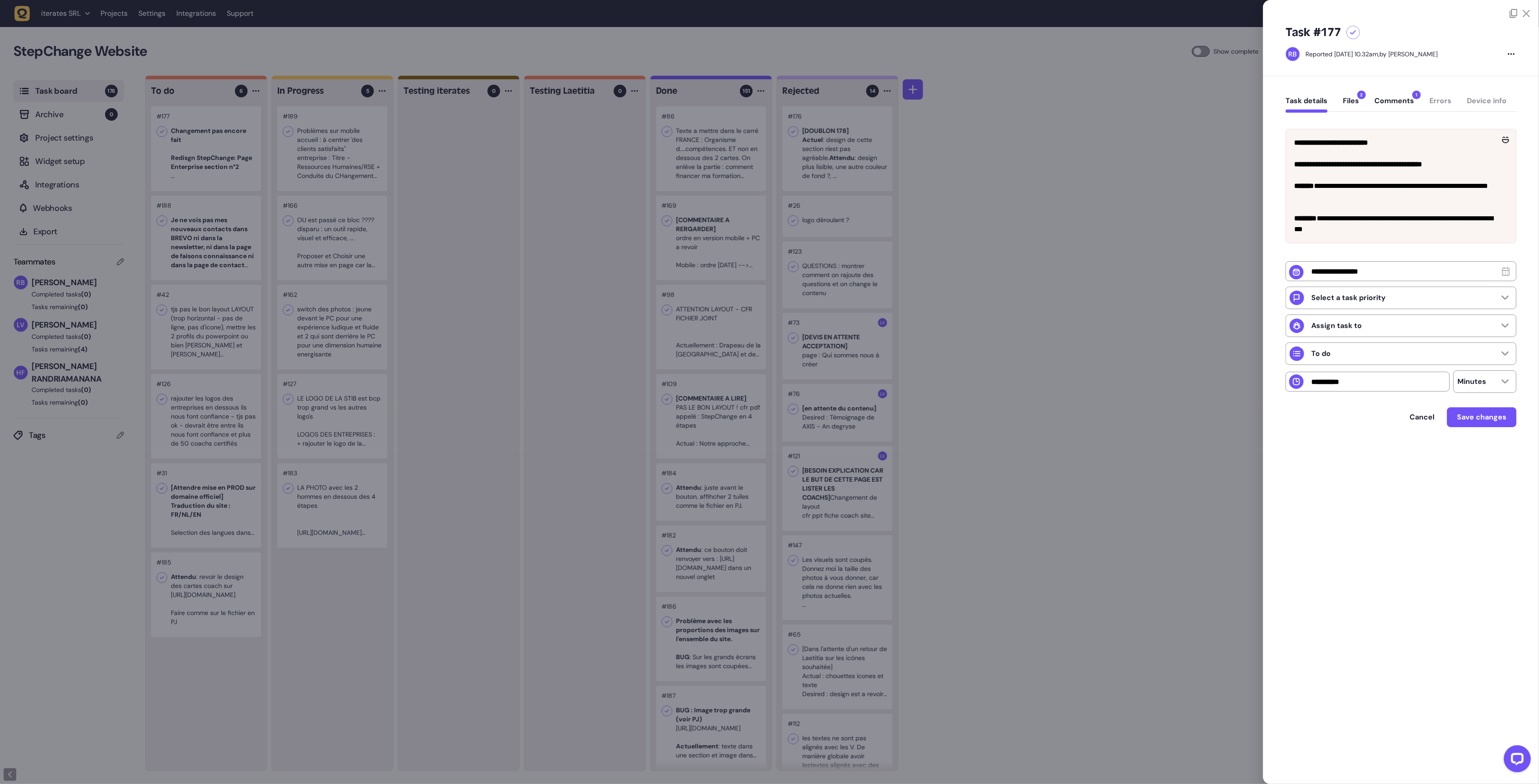
click at [215, 135] on div at bounding box center [770, 392] width 1539 height 784
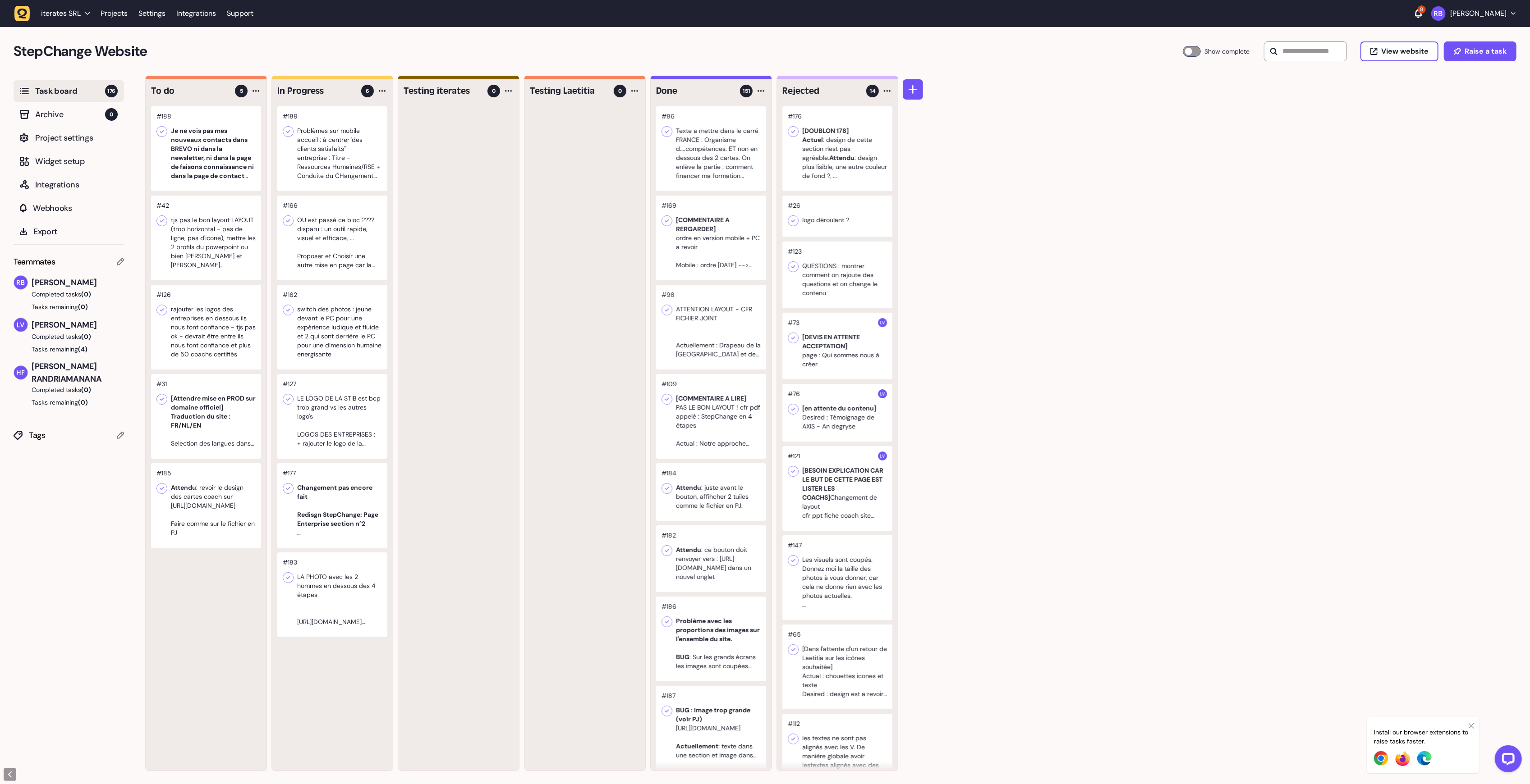
click at [214, 142] on div at bounding box center [206, 148] width 110 height 85
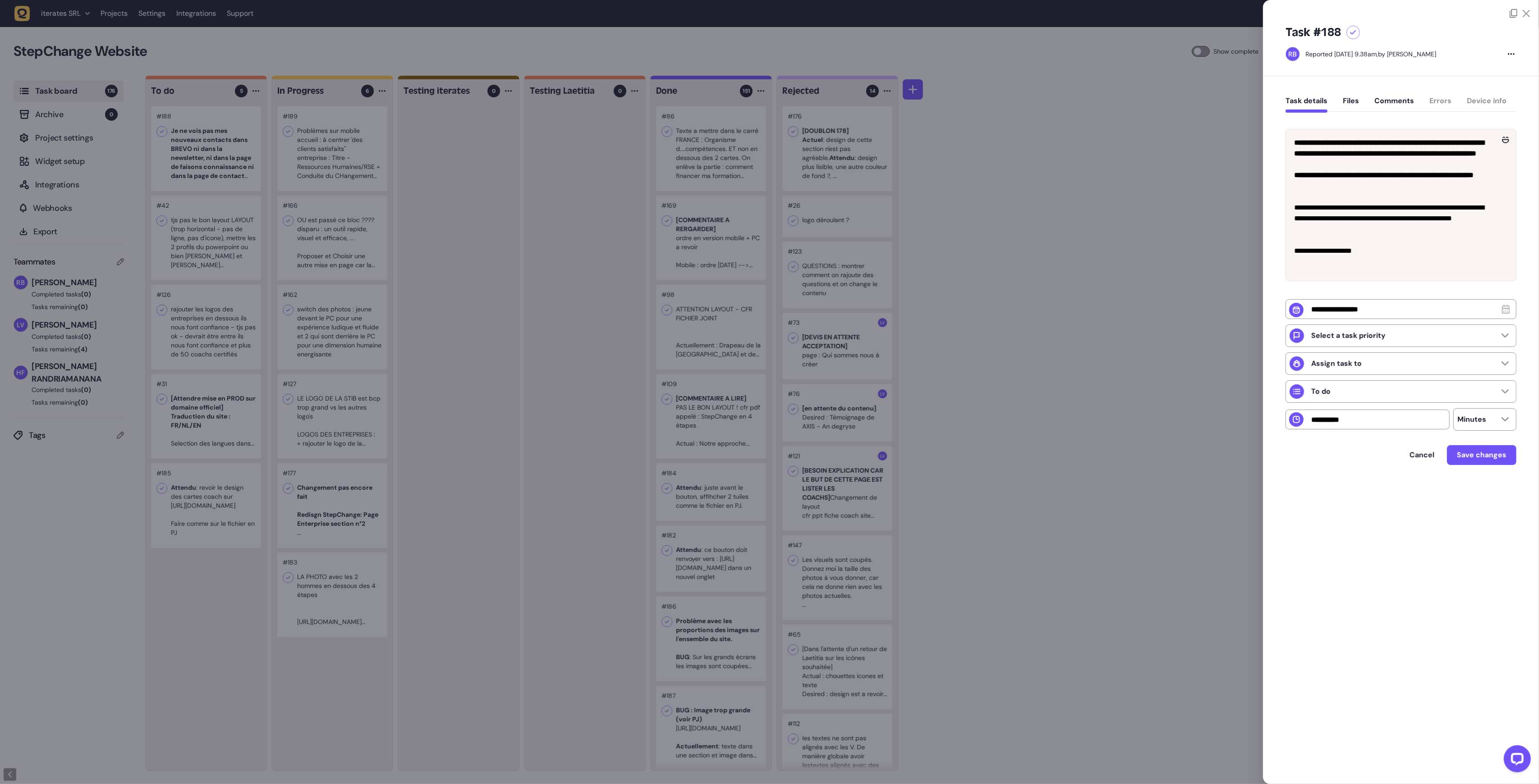
click at [235, 155] on div at bounding box center [770, 392] width 1539 height 784
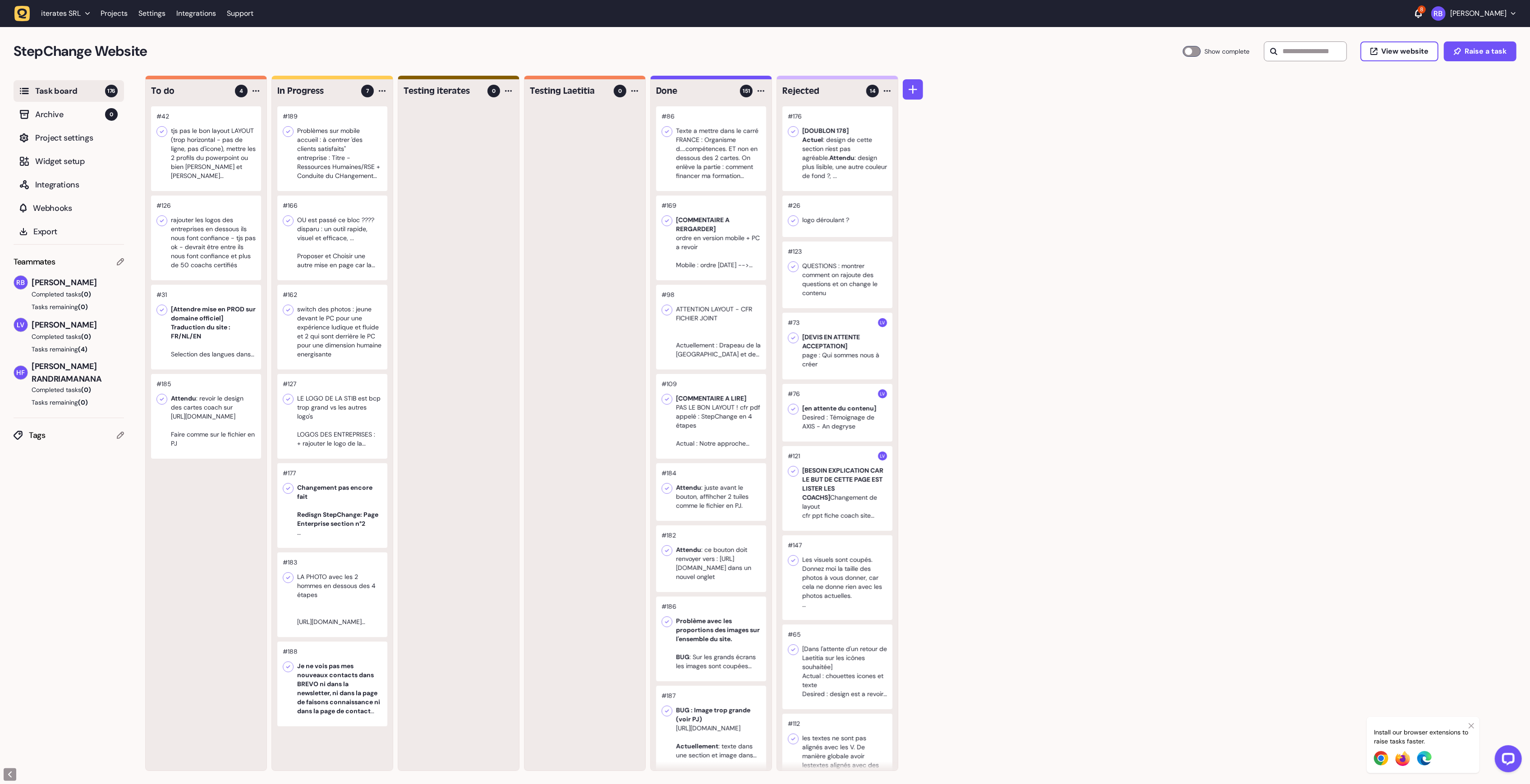
click at [225, 166] on div at bounding box center [206, 148] width 110 height 85
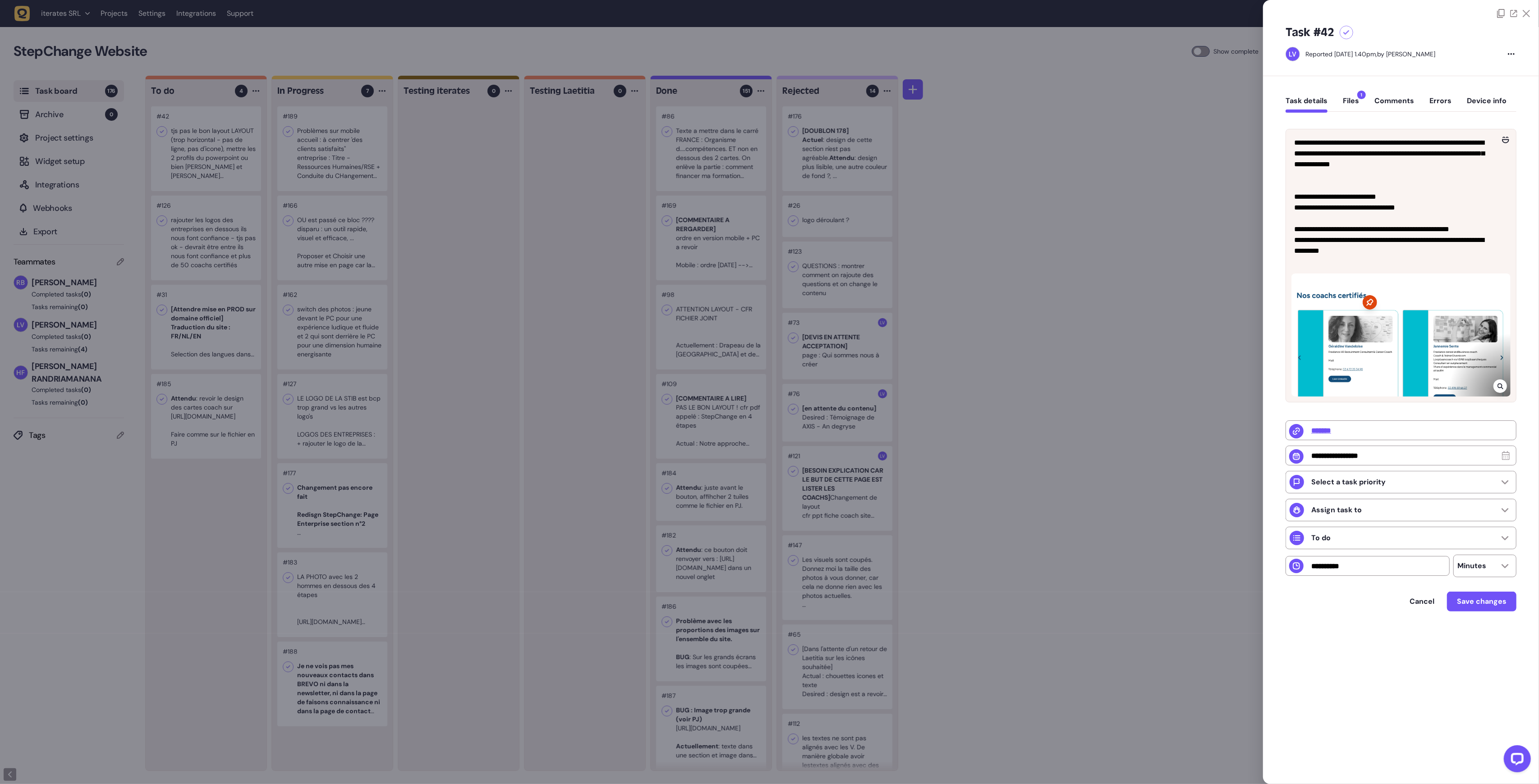
drag, startPoint x: 233, startPoint y: 144, endPoint x: 318, endPoint y: 388, distance: 258.4
click at [334, 525] on div at bounding box center [770, 392] width 1539 height 784
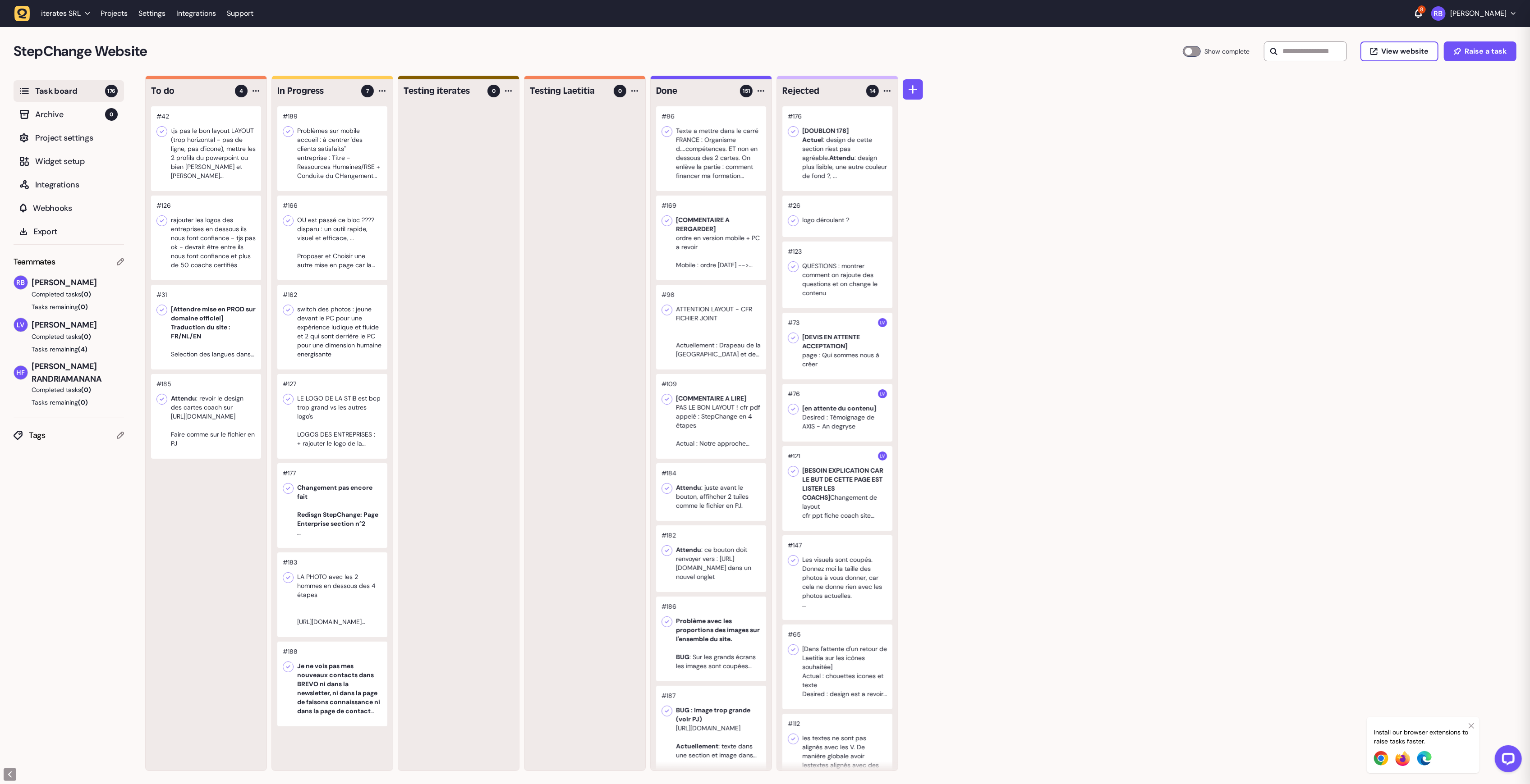
click at [302, 292] on div at bounding box center [332, 327] width 110 height 85
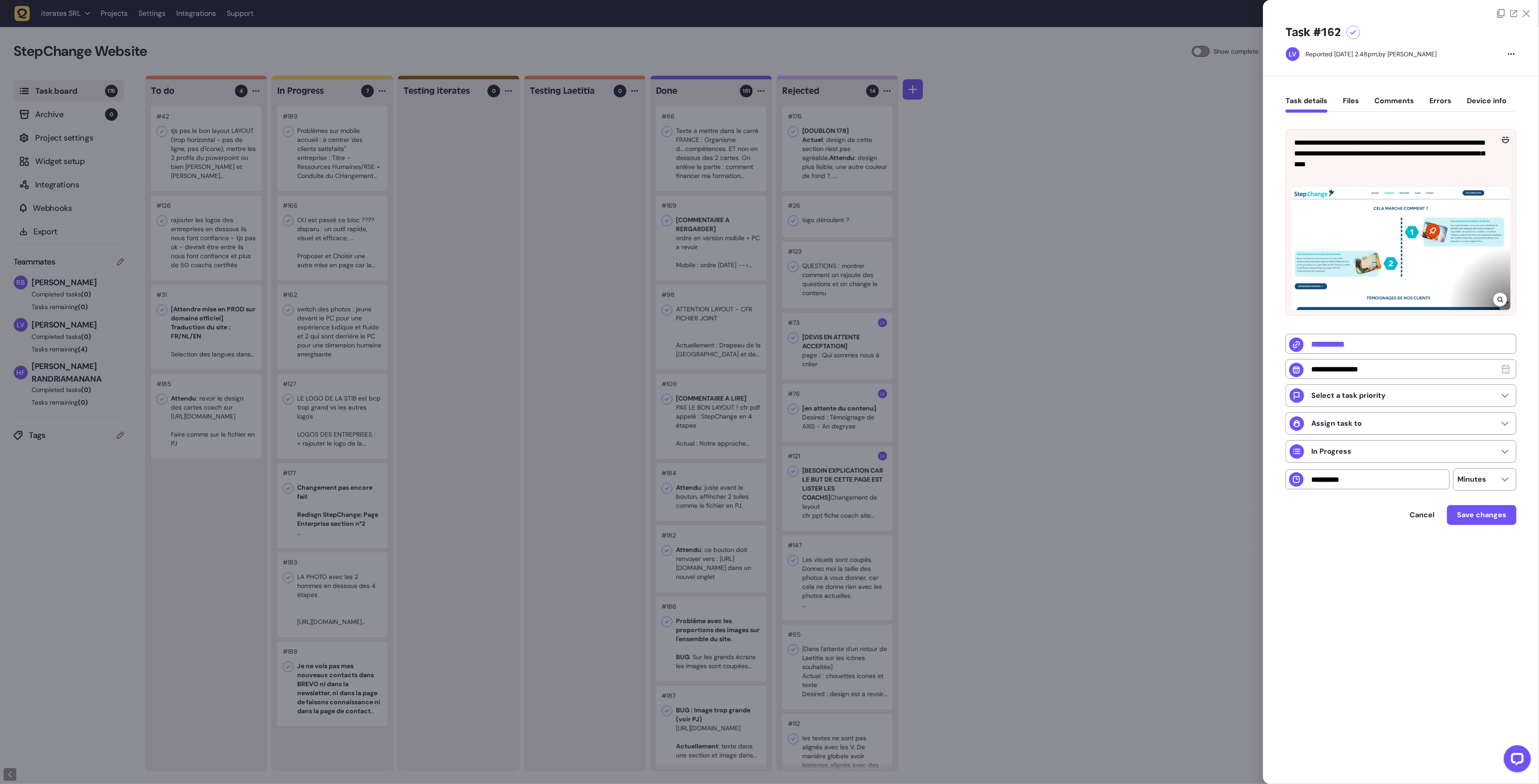
click at [257, 167] on div at bounding box center [770, 392] width 1539 height 784
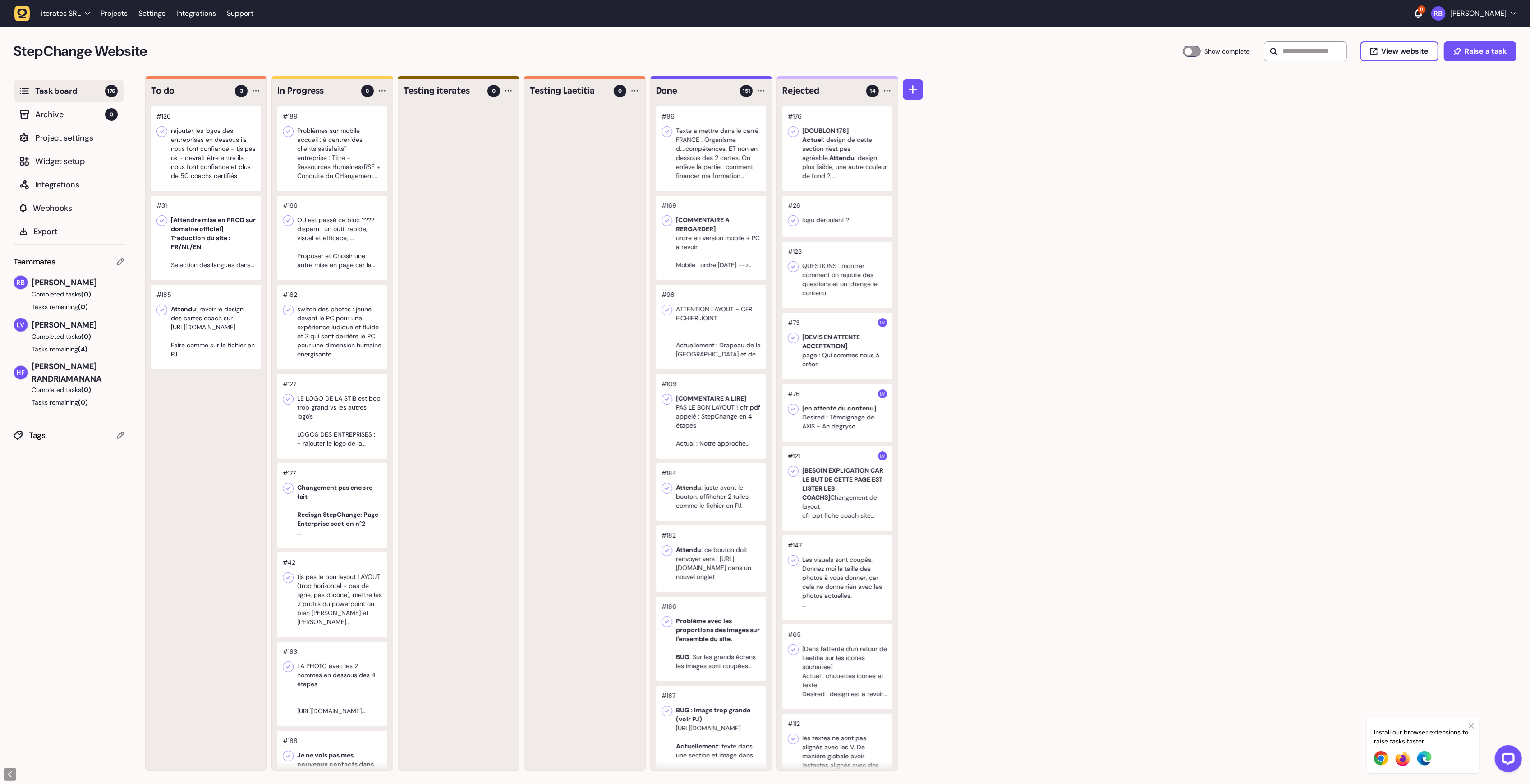
click at [207, 149] on div at bounding box center [206, 148] width 110 height 85
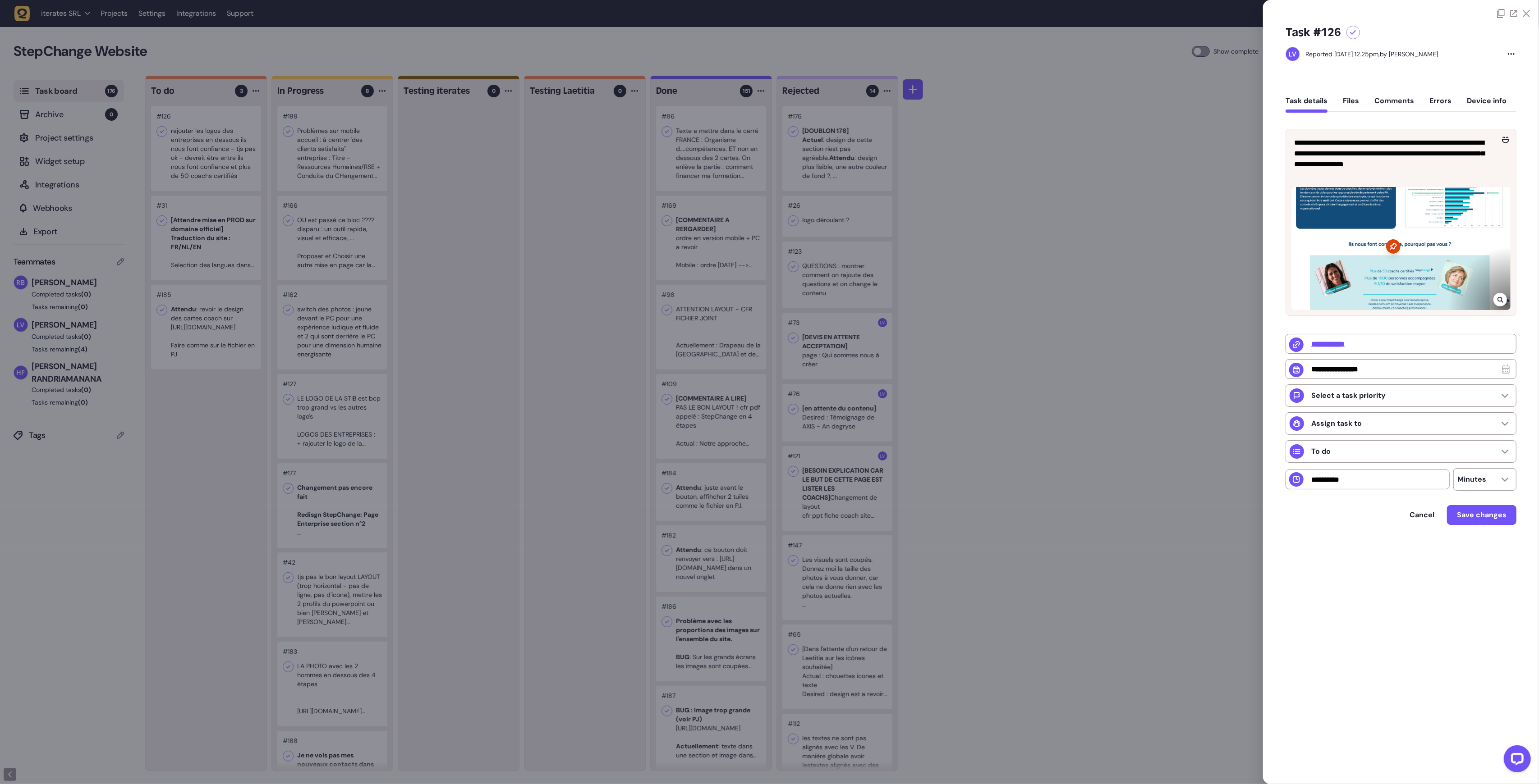
click at [208, 150] on div at bounding box center [770, 392] width 1539 height 784
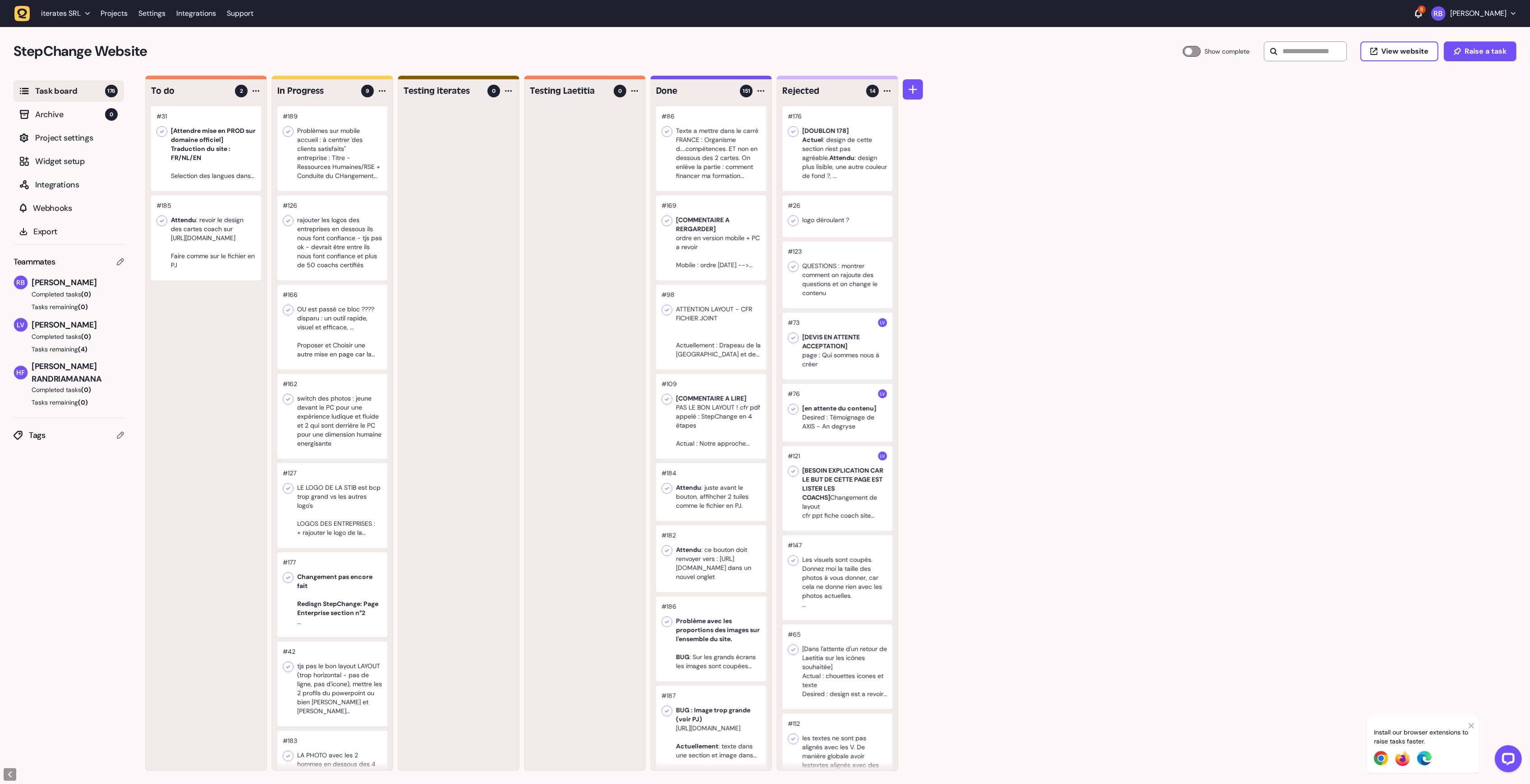
click at [206, 239] on div at bounding box center [206, 237] width 110 height 85
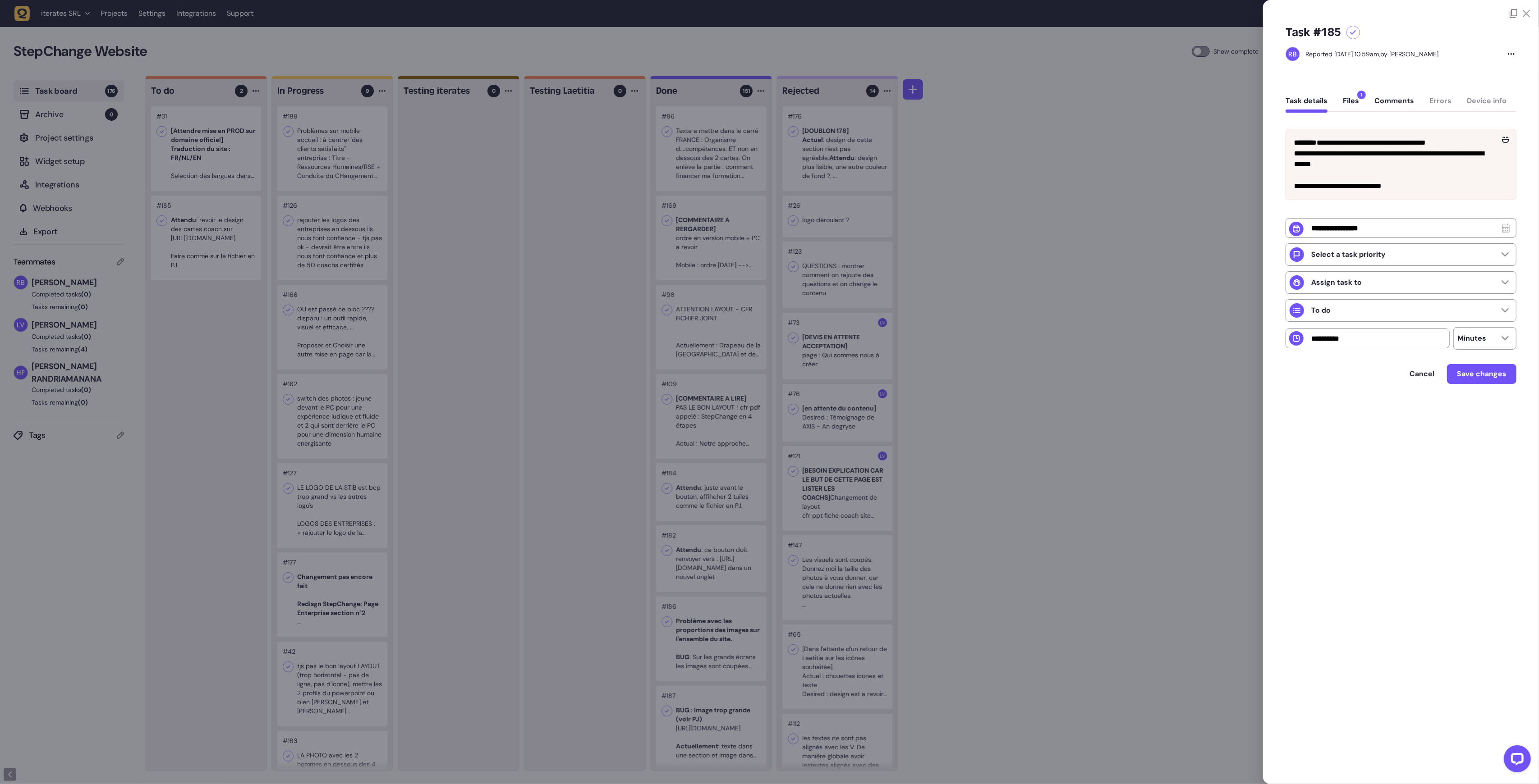
click at [220, 272] on div at bounding box center [770, 392] width 1539 height 784
